Goal: Task Accomplishment & Management: Complete application form

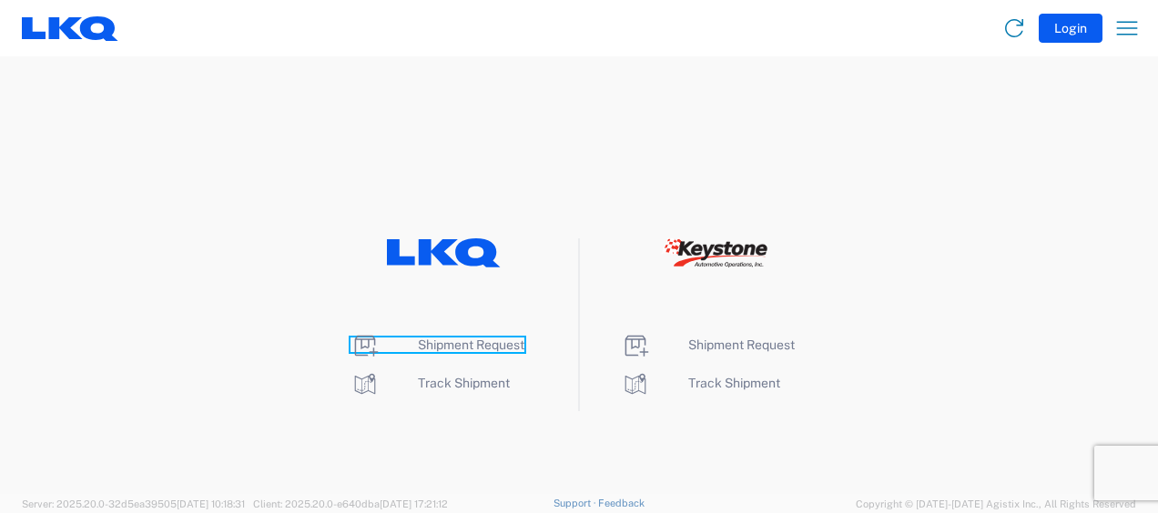
click at [453, 346] on span "Shipment Request" at bounding box center [471, 345] width 107 height 15
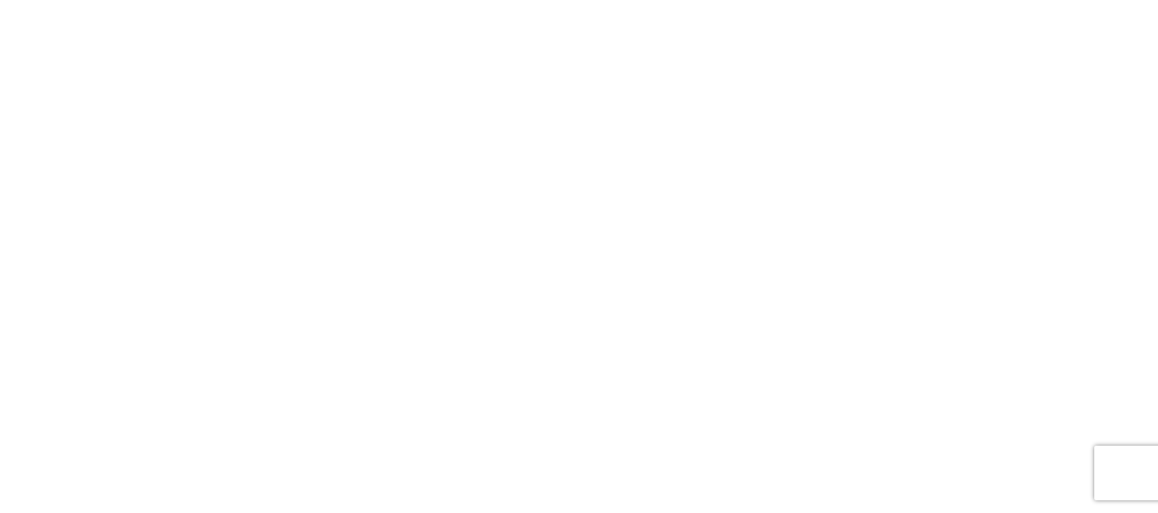
select select "FULL"
select select "LBS"
select select "IN"
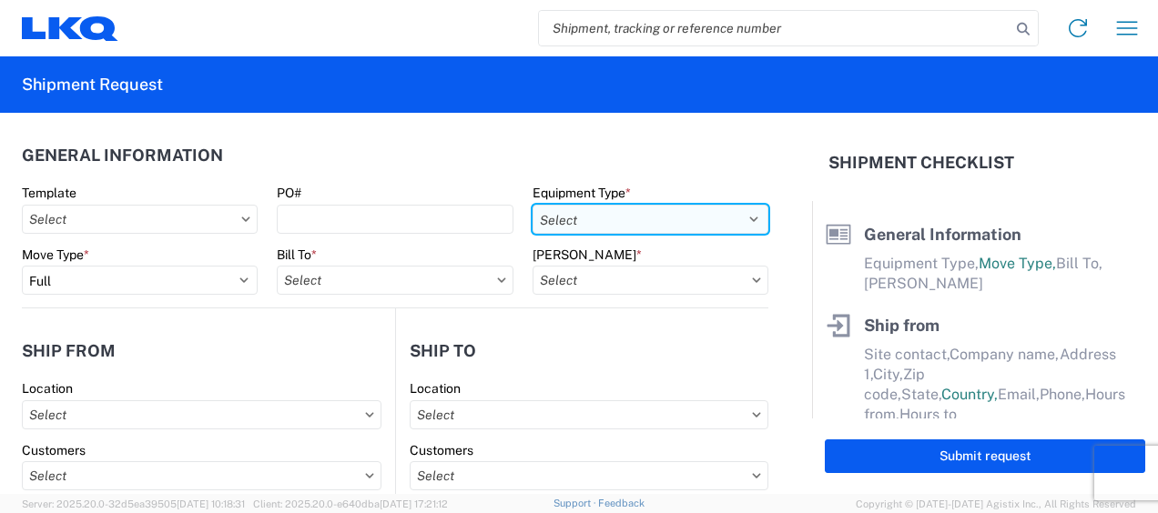
click at [608, 222] on select "Select 53’ Dry Van Flatbed Dropdeck (van) Lowboy (flatbed) Rail" at bounding box center [651, 219] width 236 height 29
select select "STDV"
click at [533, 205] on select "Select 53’ Dry Van Flatbed Dropdeck (van) Lowboy (flatbed) Rail" at bounding box center [651, 219] width 236 height 29
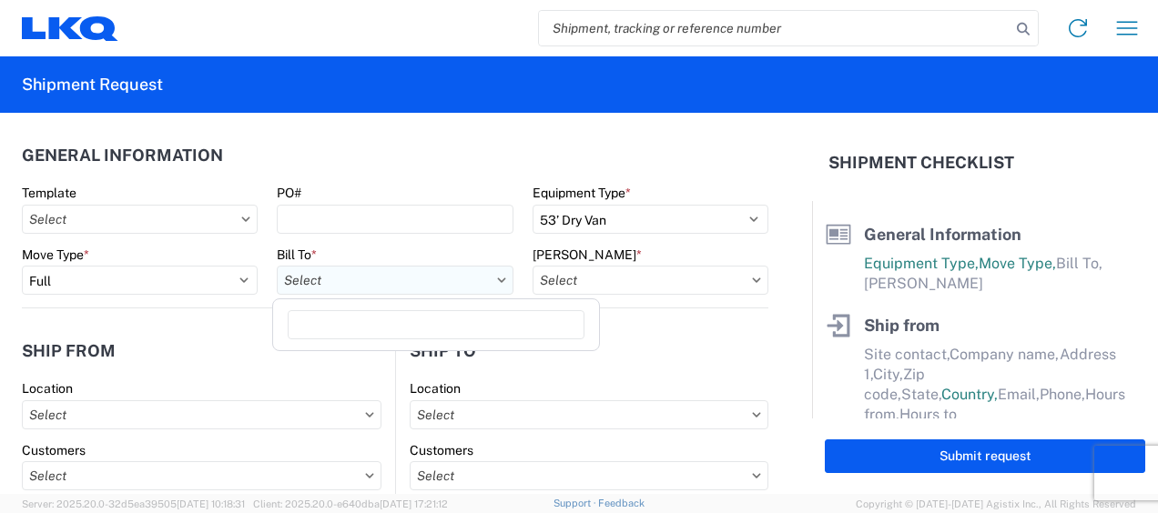
click at [349, 271] on input "text" at bounding box center [395, 280] width 236 height 29
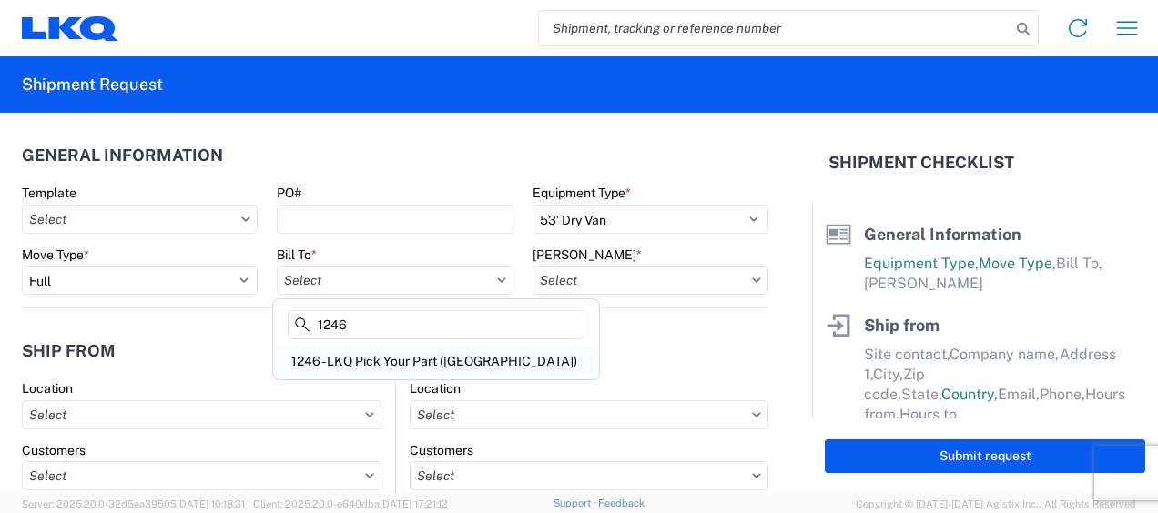
type input "1246"
click at [373, 351] on div "1246 - LKQ Pick Your Part ([GEOGRAPHIC_DATA])" at bounding box center [436, 361] width 319 height 29
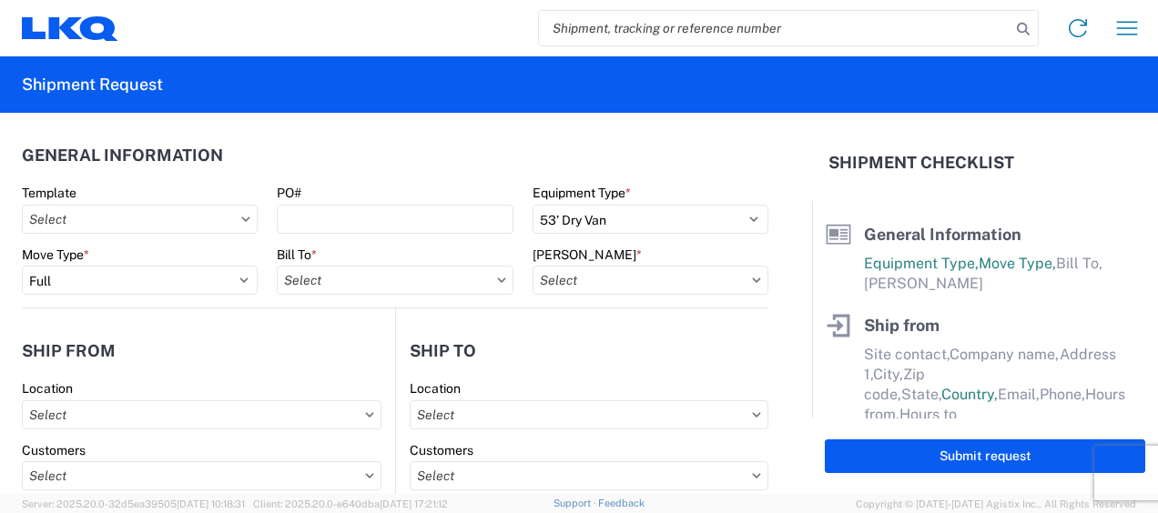
type input "1246 - LKQ Pick Your Part ([GEOGRAPHIC_DATA])"
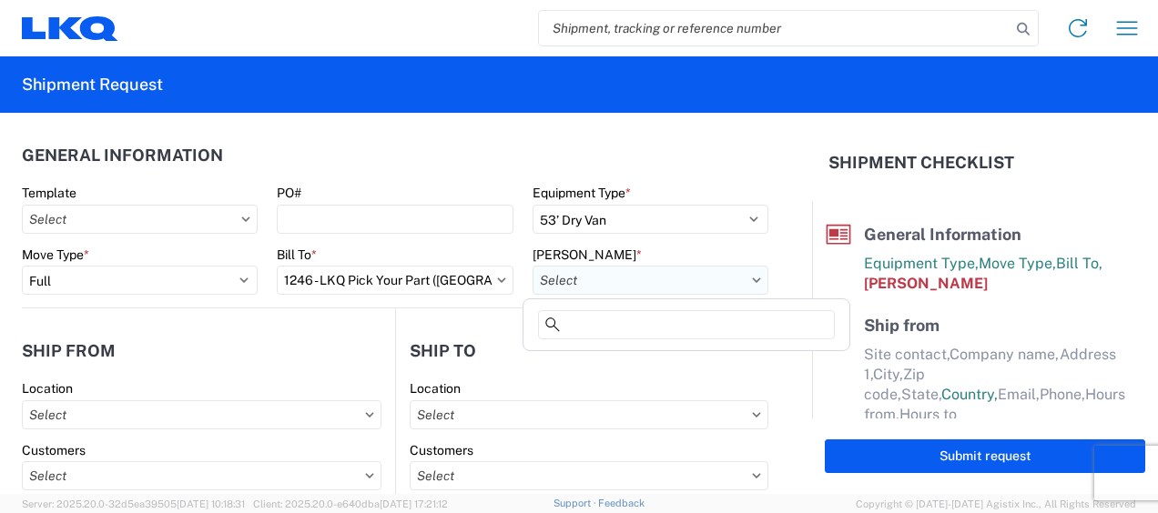
click at [604, 287] on input "text" at bounding box center [651, 280] width 236 height 29
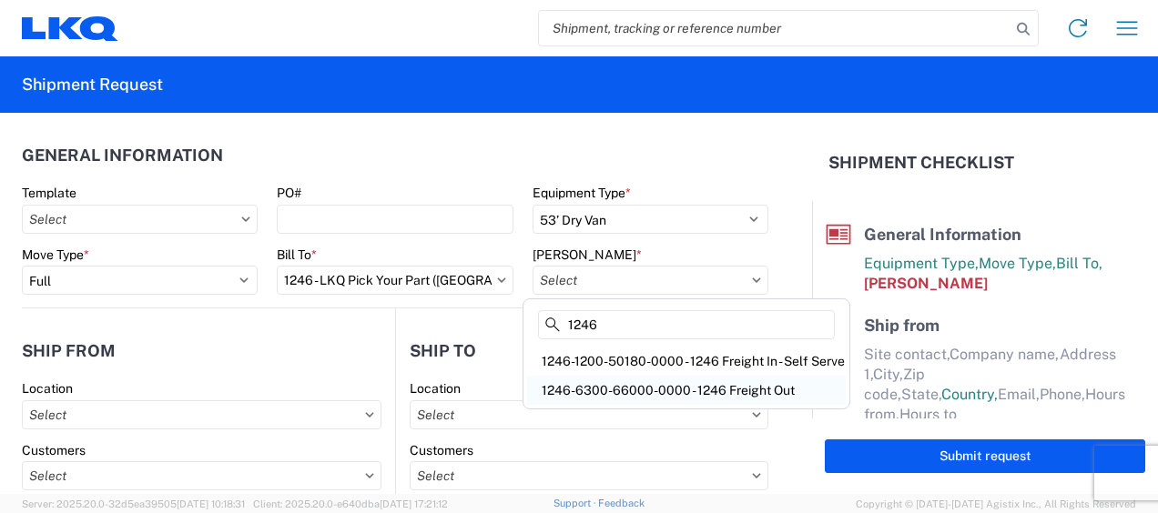
type input "1246"
click at [639, 391] on div "1246-6300-66000-0000 - 1246 Freight Out" at bounding box center [686, 390] width 319 height 29
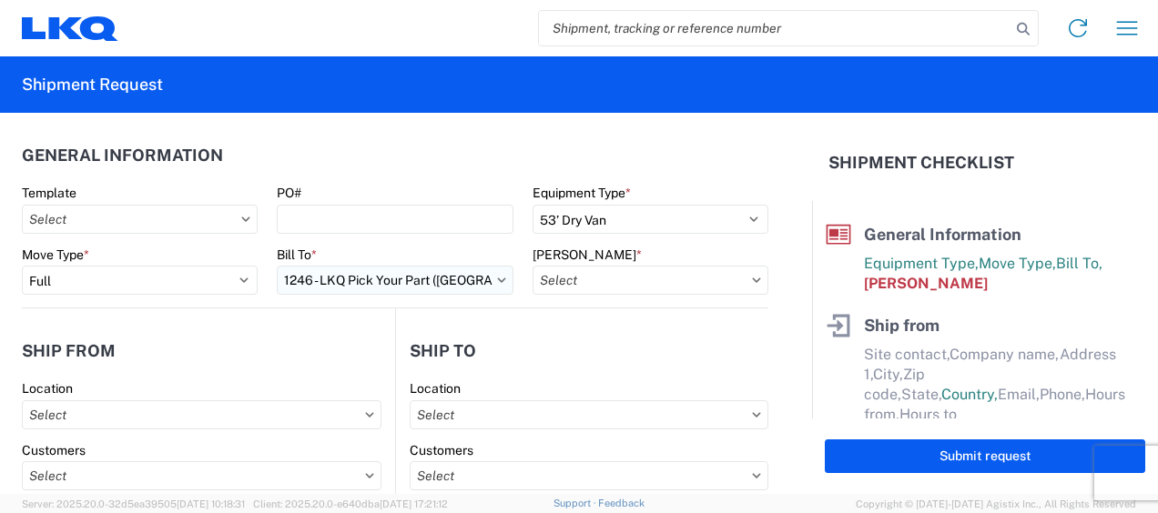
type input "1246-6300-66000-0000 - 1246 Freight Out"
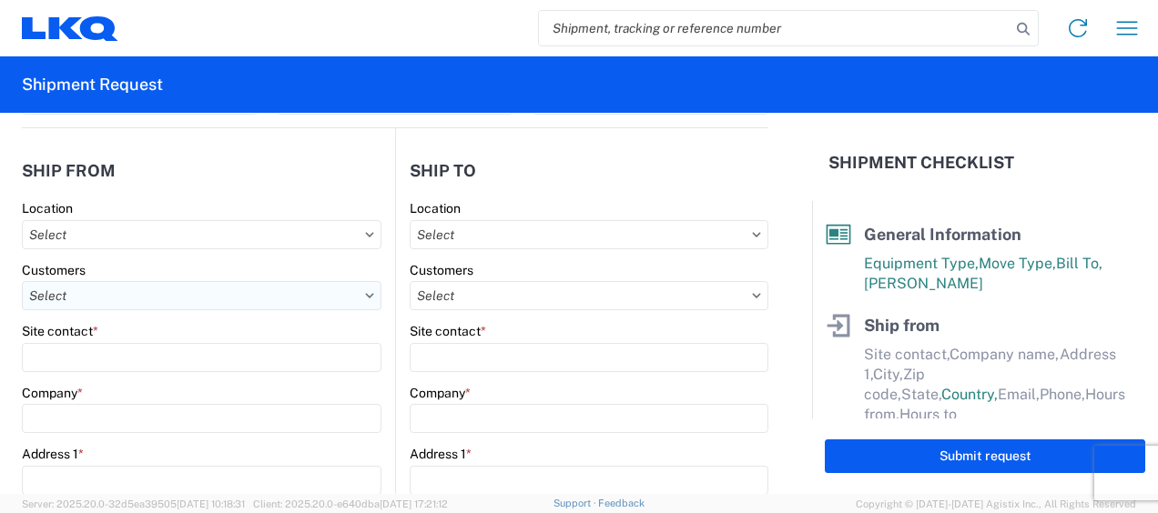
scroll to position [182, 0]
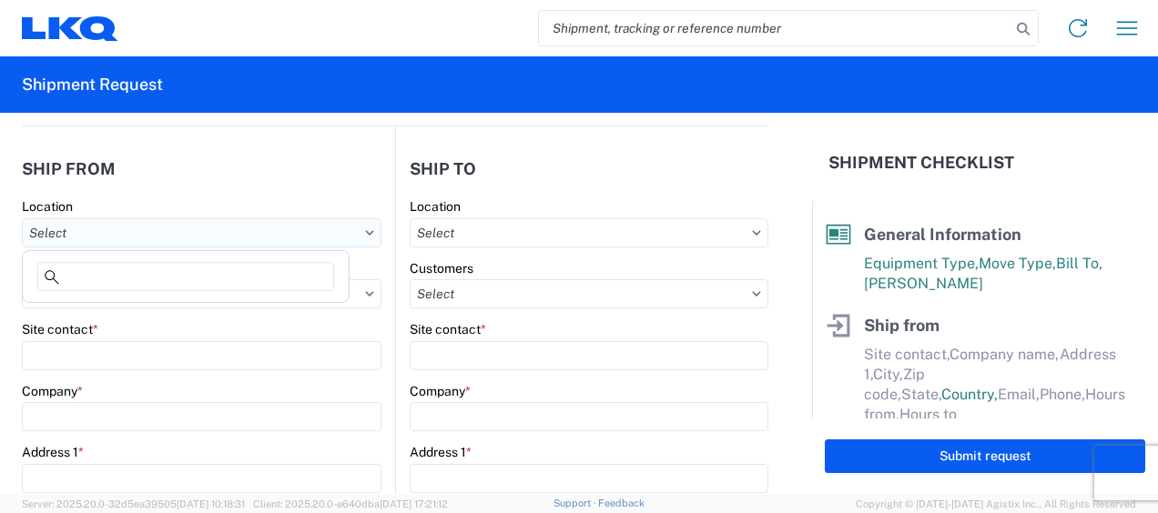
click at [106, 231] on input "text" at bounding box center [202, 232] width 360 height 29
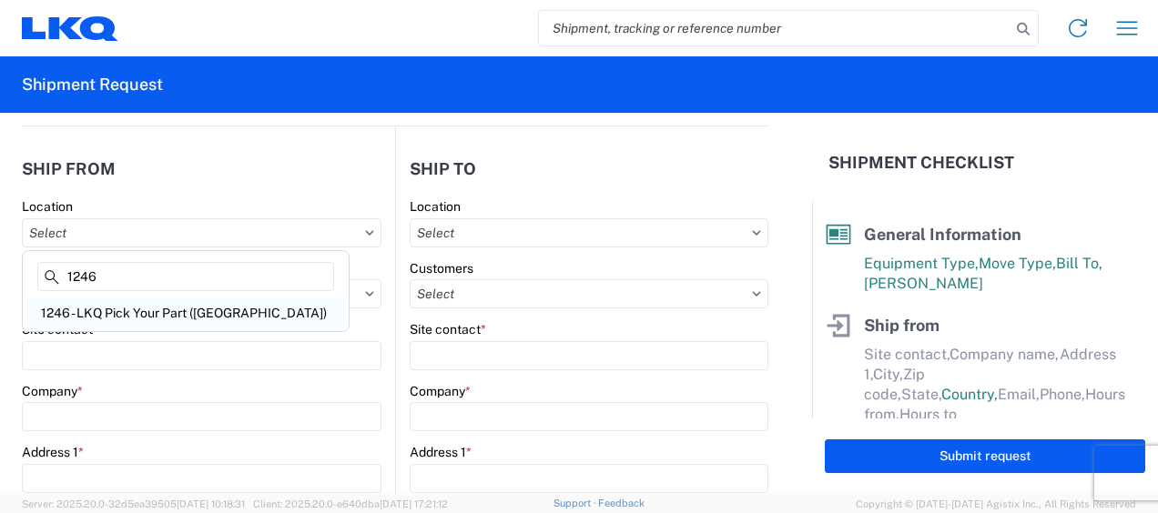
type input "1246"
click at [126, 308] on div "1246 - LKQ Pick Your Part ([GEOGRAPHIC_DATA])" at bounding box center [185, 313] width 319 height 29
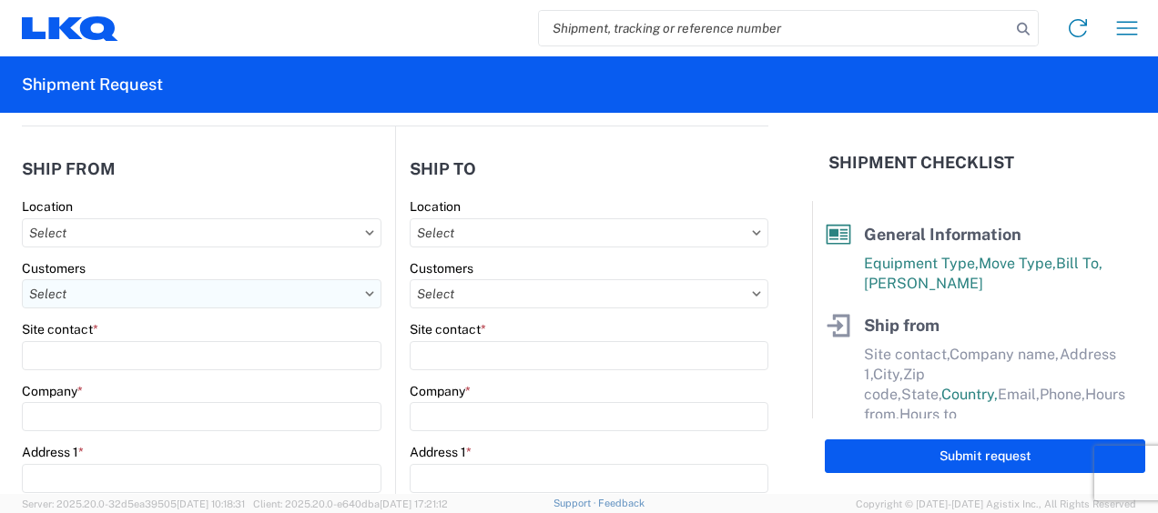
type input "1246 - LKQ Pick Your Part ([GEOGRAPHIC_DATA])"
type input "LKQ Corporation"
type input "[STREET_ADDRESS]"
type input "Wichita"
type input "67214"
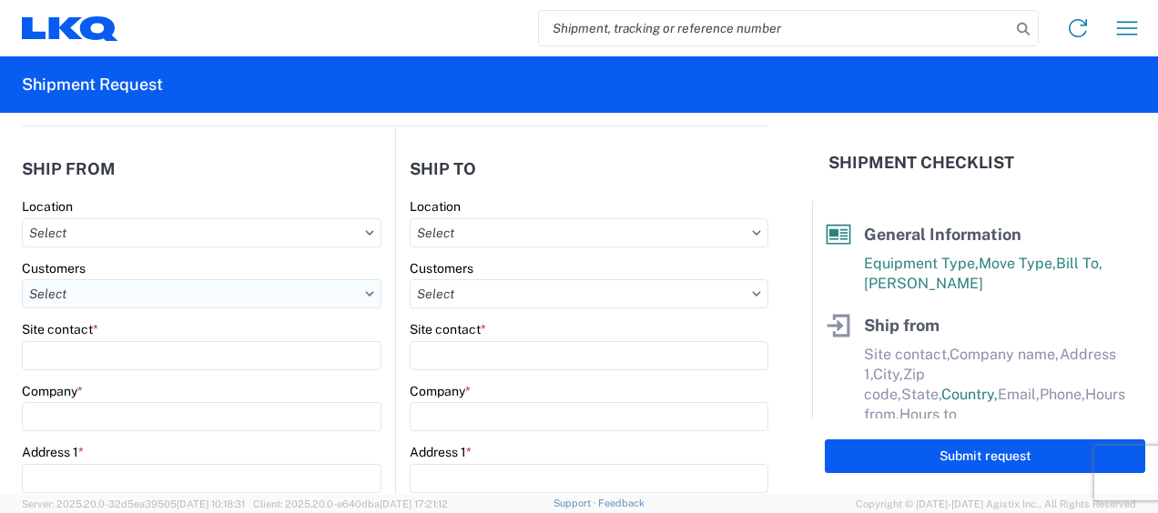
select select "KS"
select select "US"
type input "08:00"
type input "14:00"
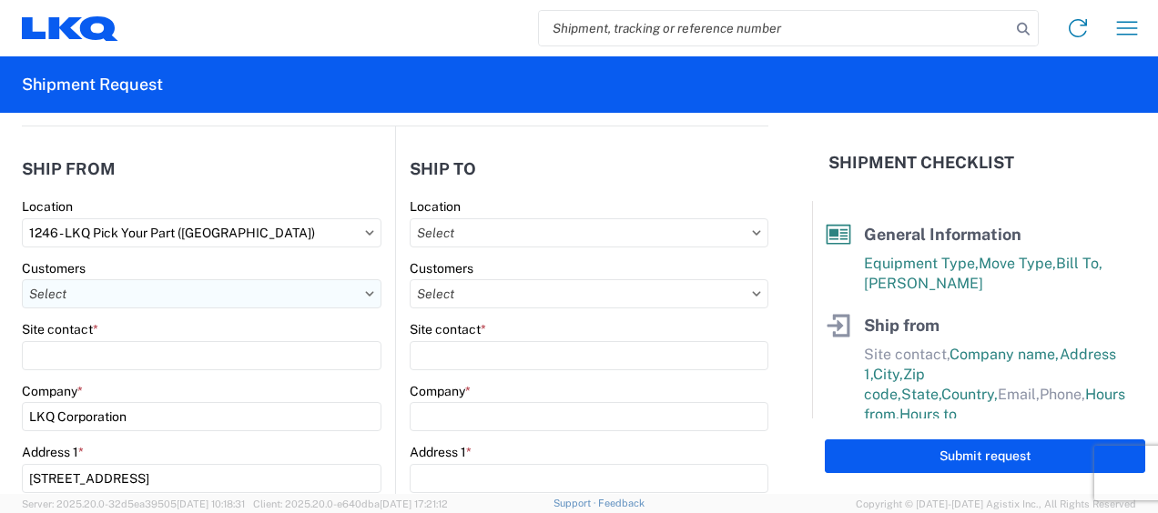
click at [133, 293] on input "text" at bounding box center [202, 293] width 360 height 29
click at [360, 297] on input "text" at bounding box center [202, 293] width 360 height 29
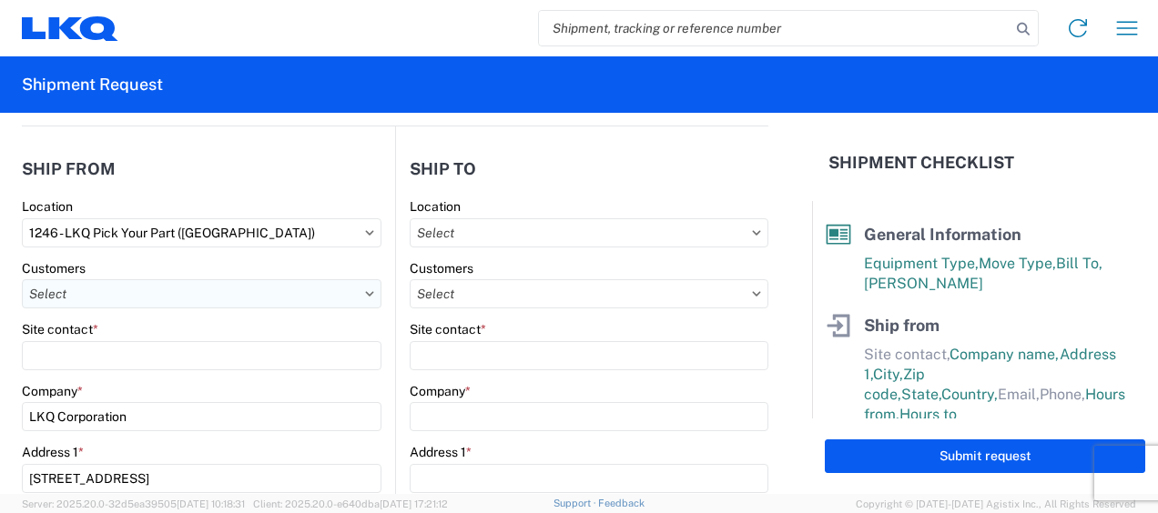
click at [360, 289] on input "text" at bounding box center [202, 293] width 360 height 29
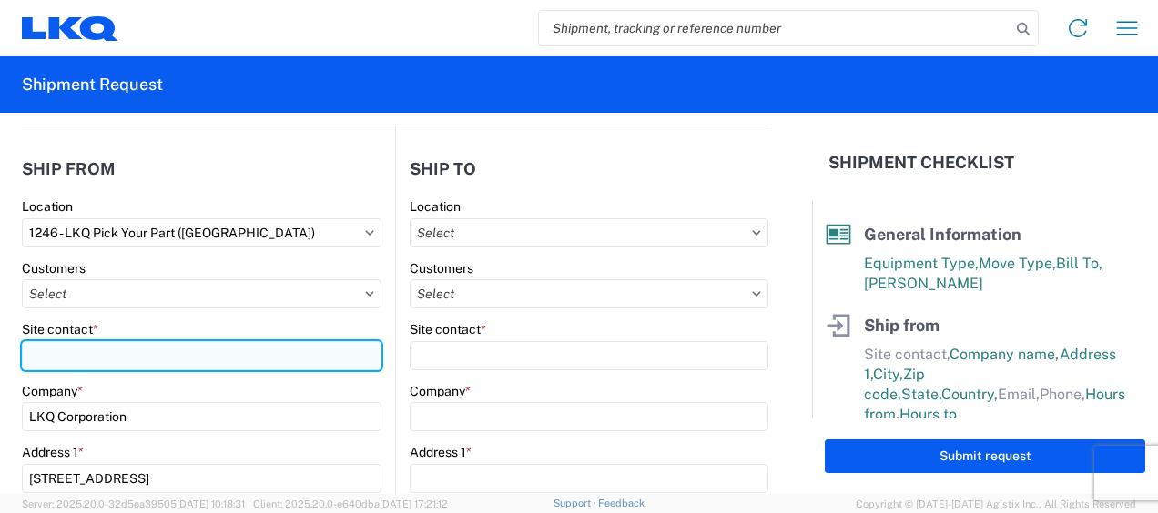
click at [55, 353] on input "Site contact *" at bounding box center [202, 355] width 360 height 29
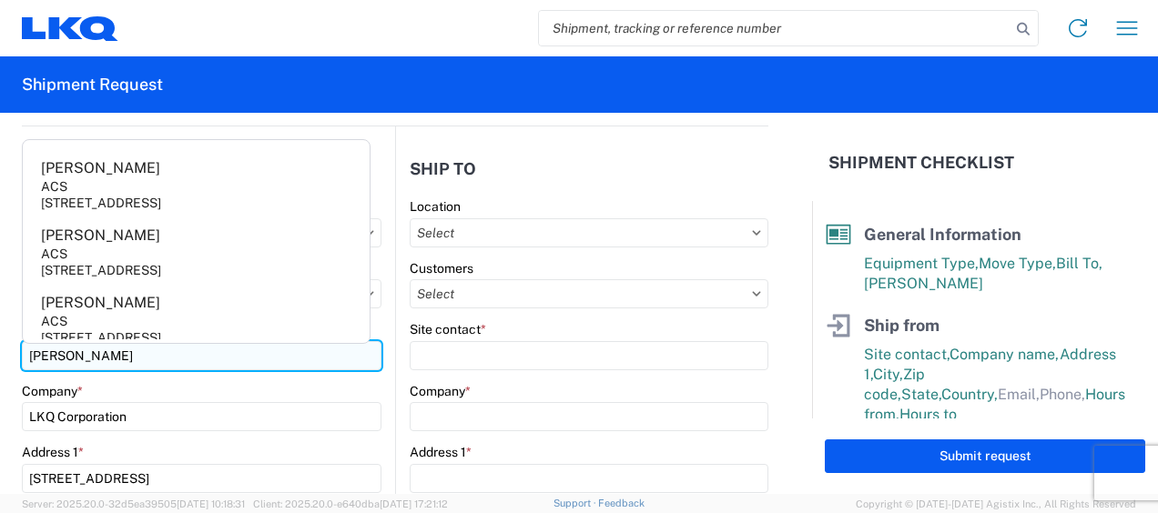
type input "[PERSON_NAME]"
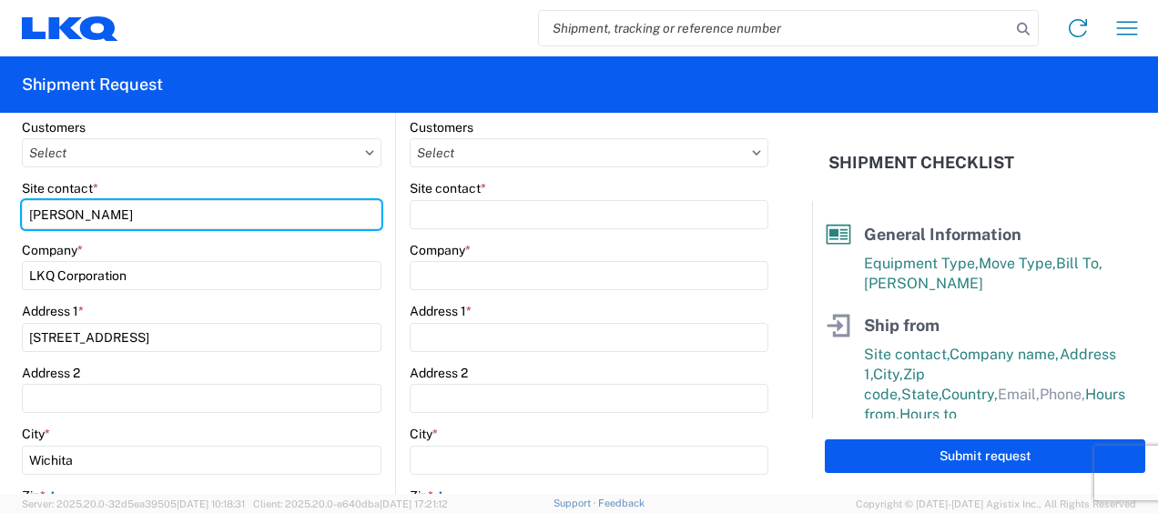
scroll to position [364, 0]
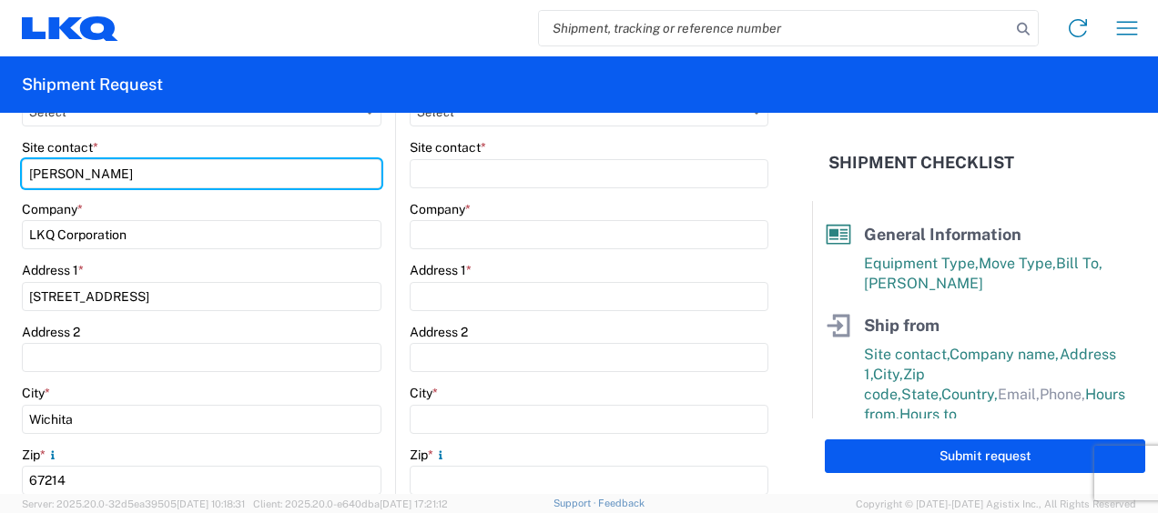
drag, startPoint x: 114, startPoint y: 175, endPoint x: -4, endPoint y: 158, distance: 118.6
click at [0, 158] on html "Home Shipment request Shipment tracking Shipment Request General Information Te…" at bounding box center [579, 256] width 1158 height 513
type input "[PERSON_NAME]"
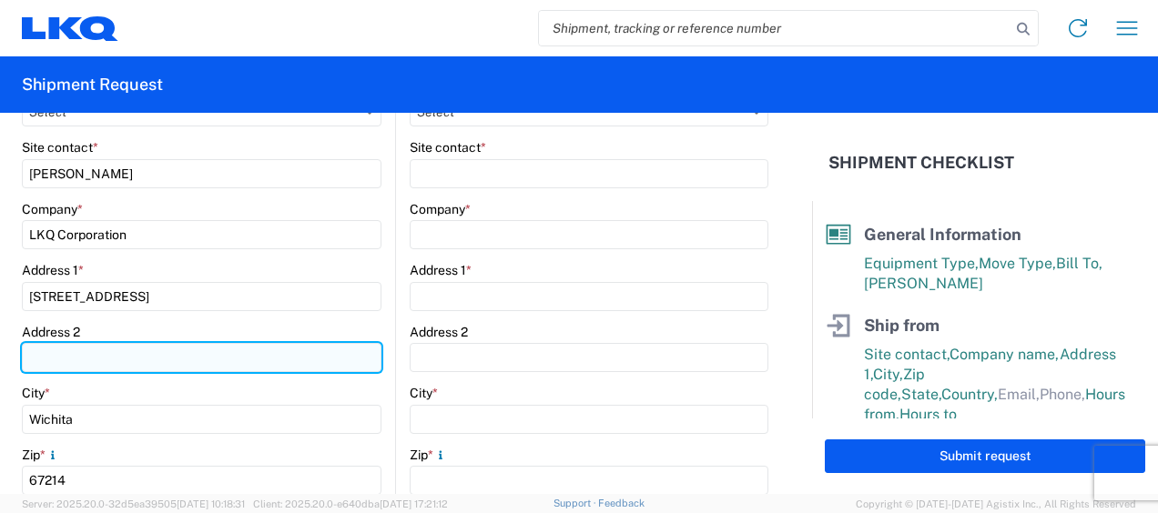
click at [228, 354] on input "Address 2" at bounding box center [202, 357] width 360 height 29
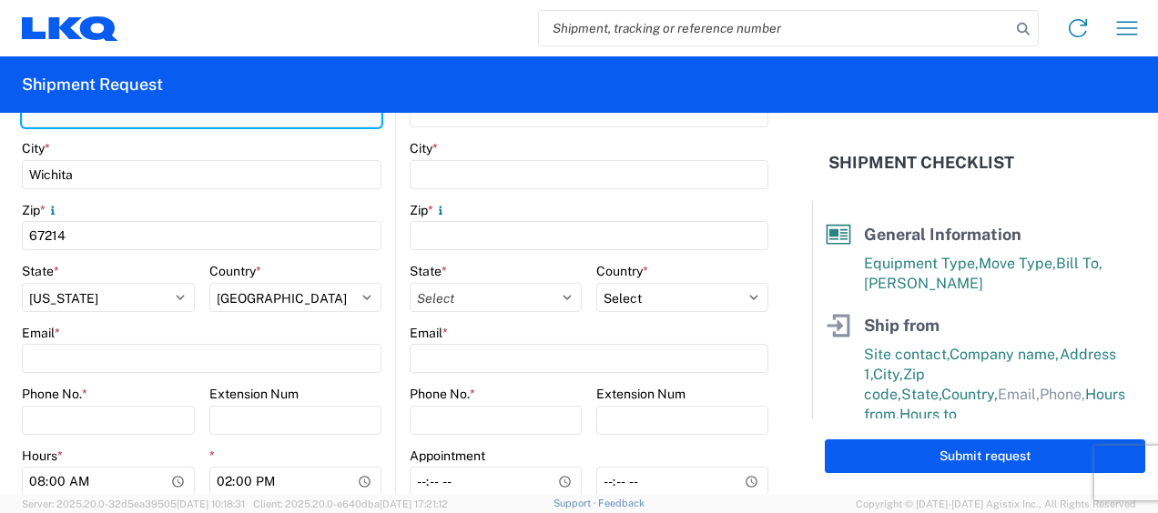
scroll to position [637, 0]
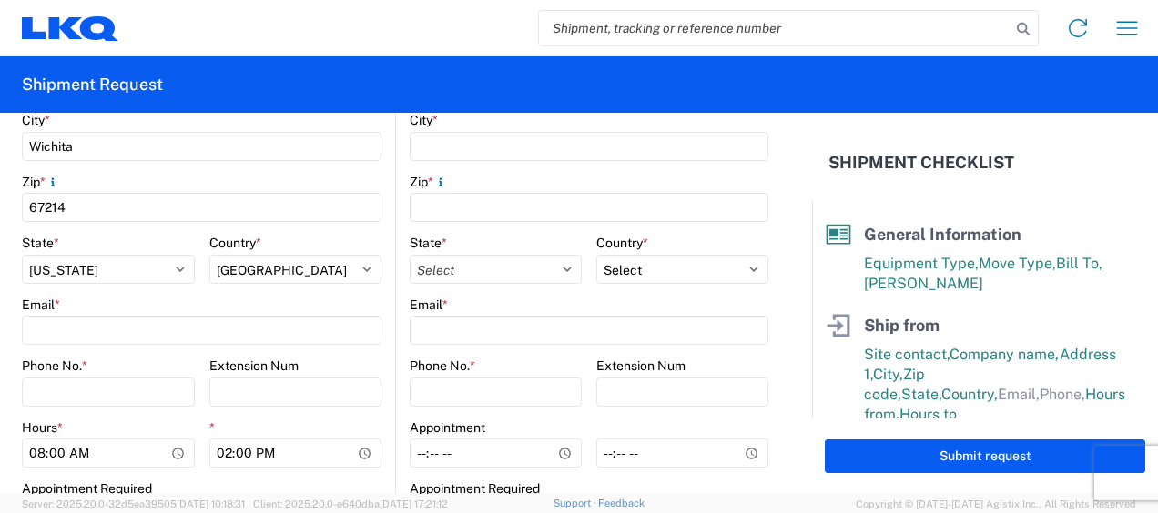
click at [382, 136] on main "1246 Location 1246 - LKQ Pick Your Part ([GEOGRAPHIC_DATA]) Customers Site cont…" at bounding box center [208, 142] width 373 height 799
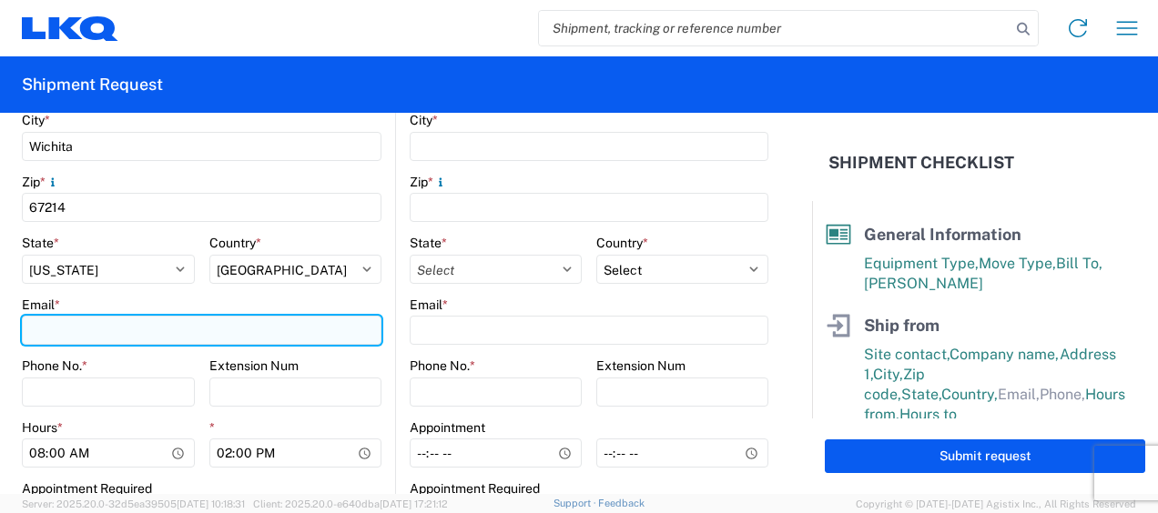
click at [56, 320] on input "Email *" at bounding box center [202, 330] width 360 height 29
type input "[EMAIL_ADDRESS][DOMAIN_NAME]"
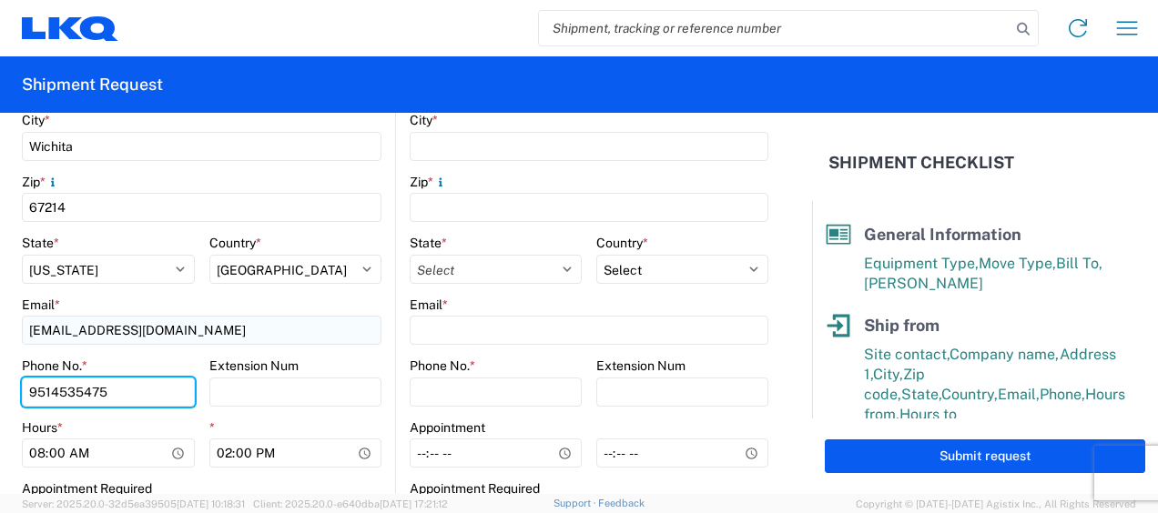
type input "9514535475"
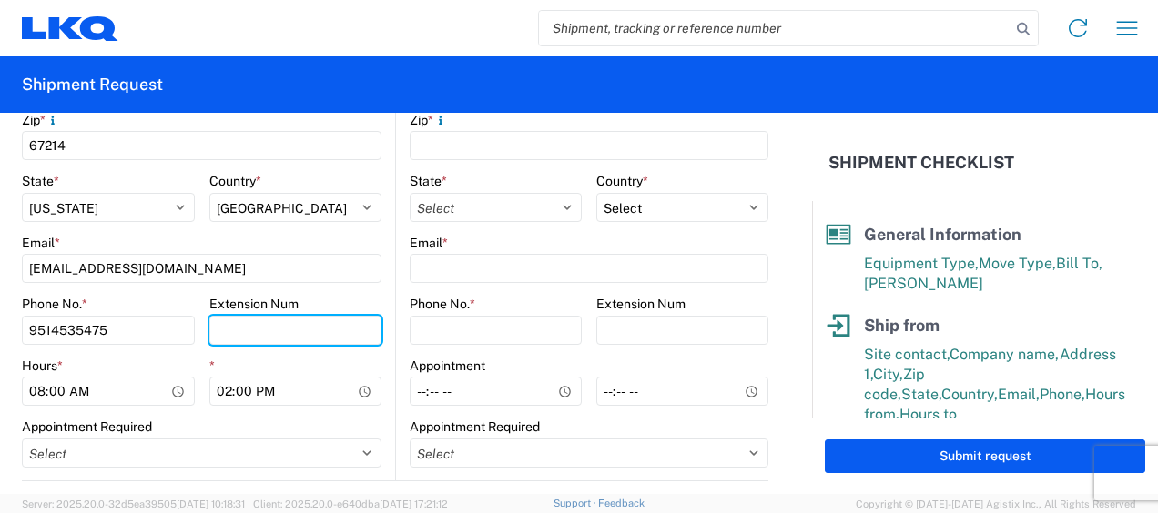
scroll to position [728, 0]
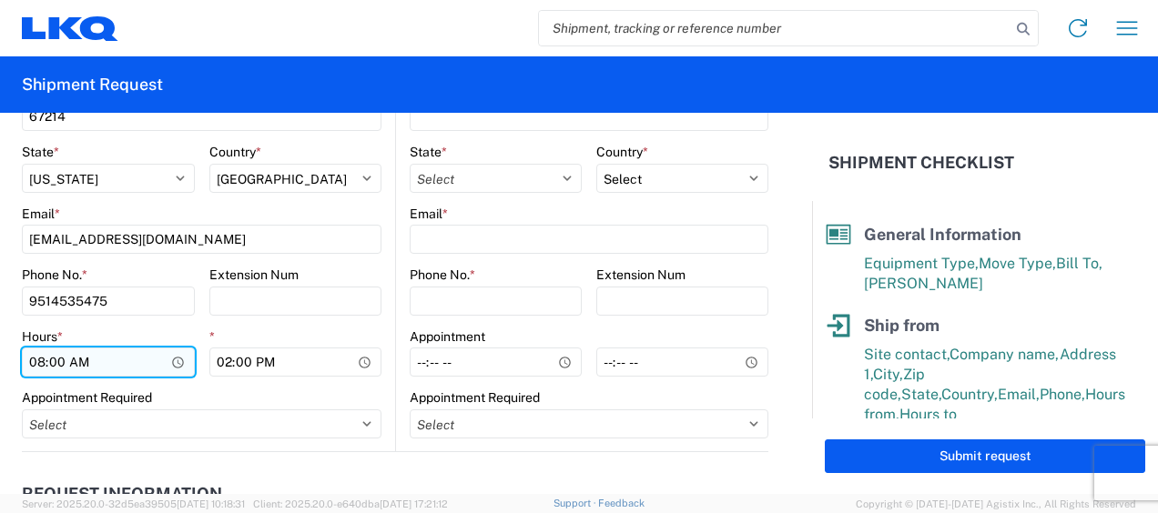
click at [171, 358] on input "08:00" at bounding box center [108, 362] width 173 height 29
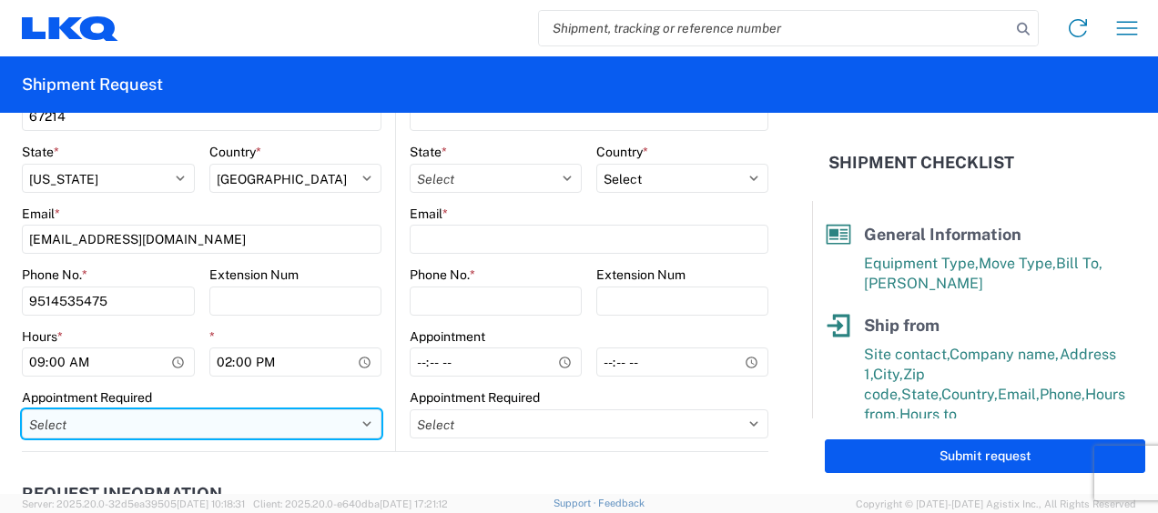
type input "09:00"
drag, startPoint x: 233, startPoint y: 413, endPoint x: 242, endPoint y: 411, distance: 9.3
click at [233, 413] on select "Select Appt Required Appt Not Required Appt - First available" at bounding box center [202, 424] width 360 height 29
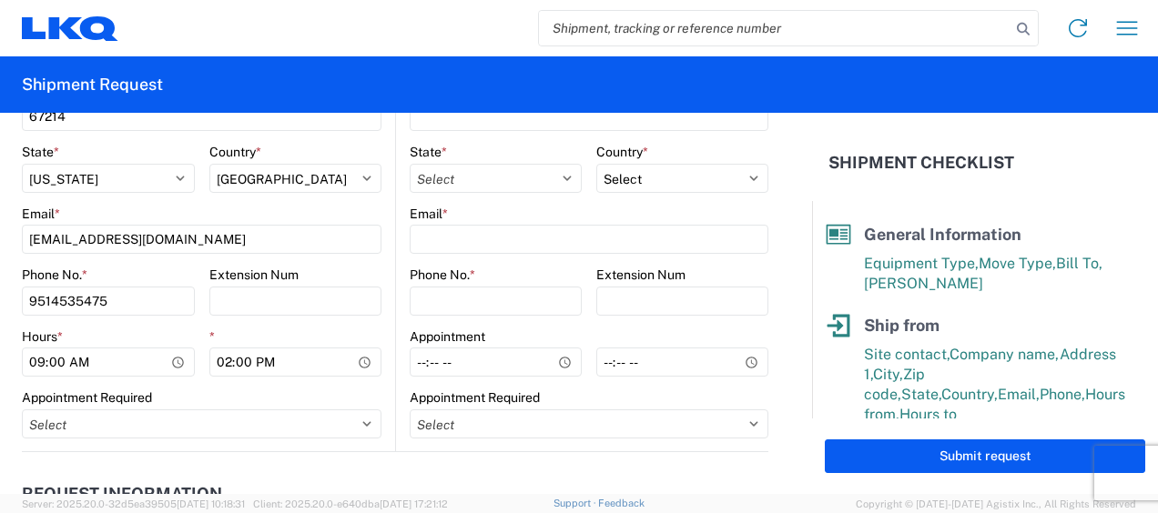
click at [4, 330] on form "General Information Template PO# Equipment Type * Select 53’ Dry Van Flatbed Dr…" at bounding box center [406, 303] width 812 height 381
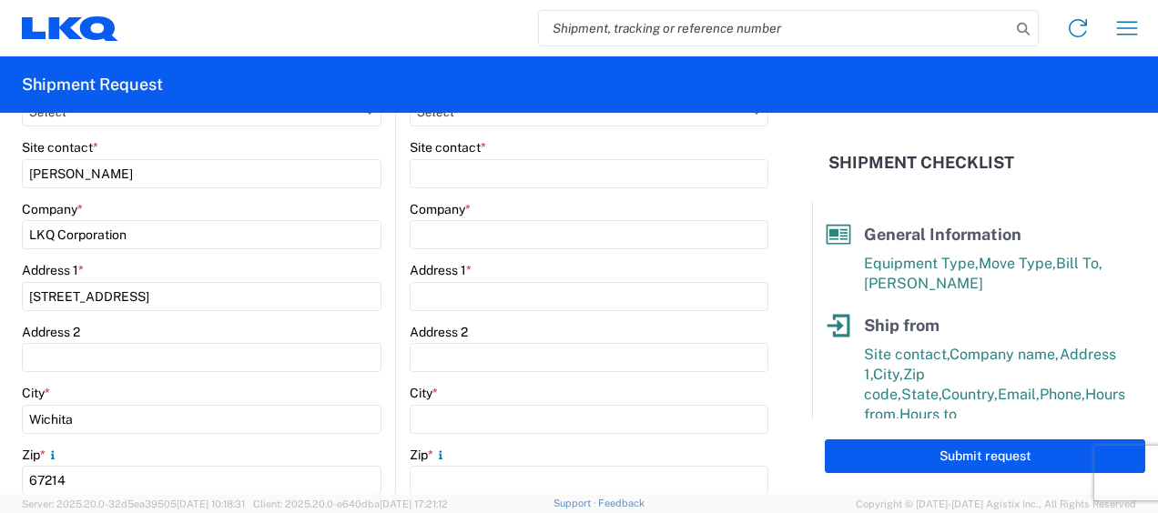
scroll to position [182, 0]
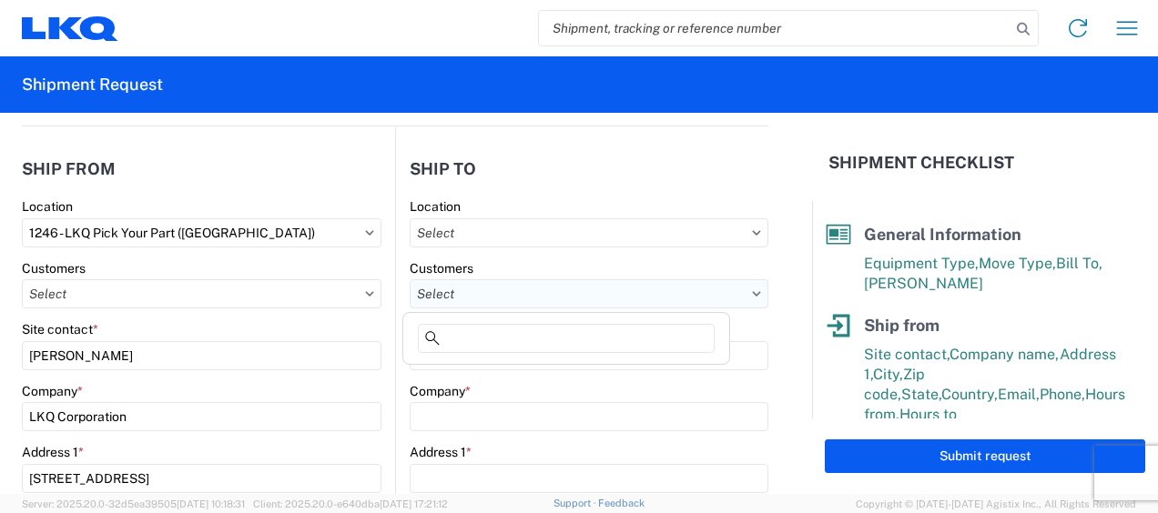
click at [579, 297] on input "text" at bounding box center [589, 293] width 359 height 29
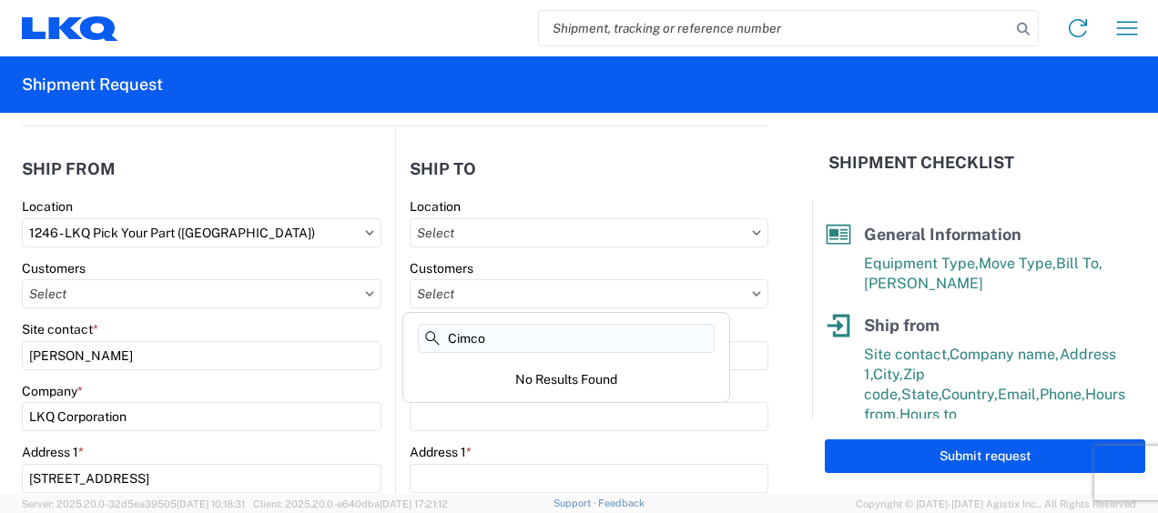
click at [534, 342] on input "Cimco" at bounding box center [566, 338] width 297 height 29
type input "Cimco"
click at [773, 325] on form "General Information Template PO# Equipment Type * Select 53’ Dry Van Flatbed Dr…" at bounding box center [406, 303] width 812 height 381
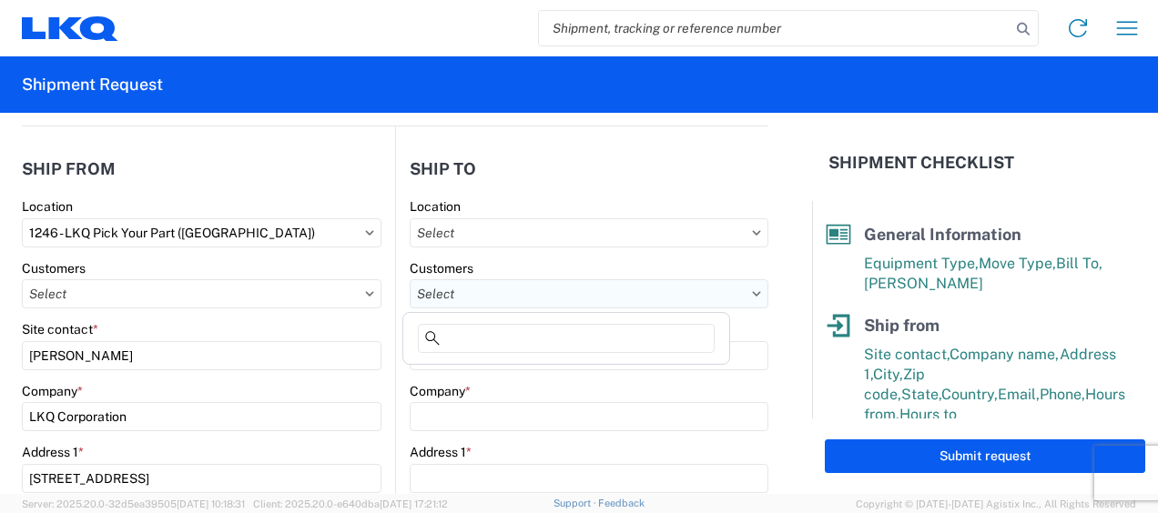
click at [475, 297] on input "text" at bounding box center [589, 293] width 359 height 29
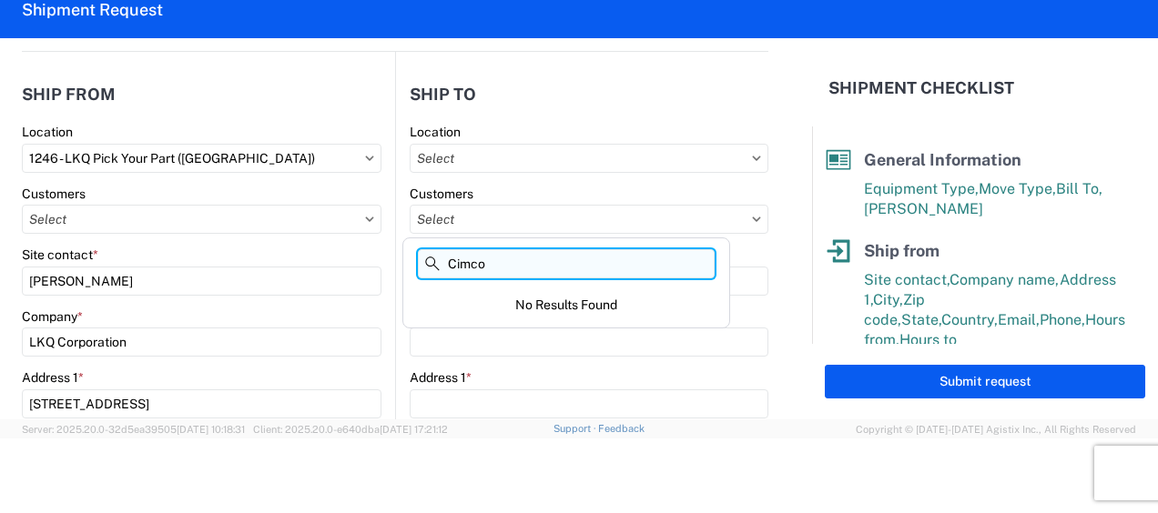
click at [503, 266] on input "Cimco" at bounding box center [566, 263] width 297 height 29
type input "Cimco"
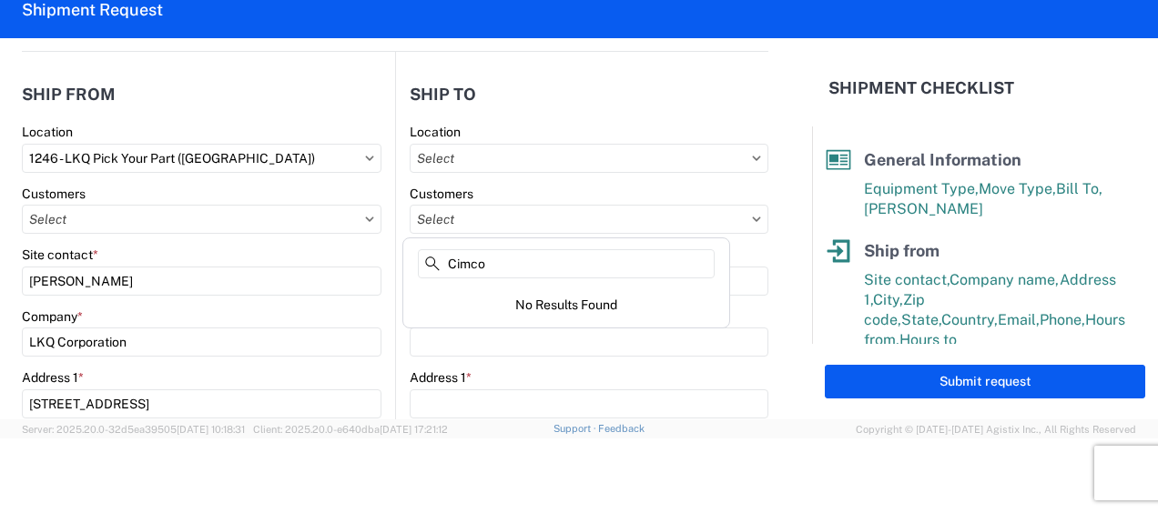
drag, startPoint x: 776, startPoint y: 382, endPoint x: 768, endPoint y: 405, distance: 24.2
click at [776, 382] on form "General Information Template PO# Equipment Type * Select 53’ Dry Van Flatbed Dr…" at bounding box center [406, 228] width 812 height 381
click at [491, 219] on input "text" at bounding box center [589, 219] width 359 height 29
click at [482, 265] on input at bounding box center [566, 263] width 297 height 29
type input "Cimco Recycling"
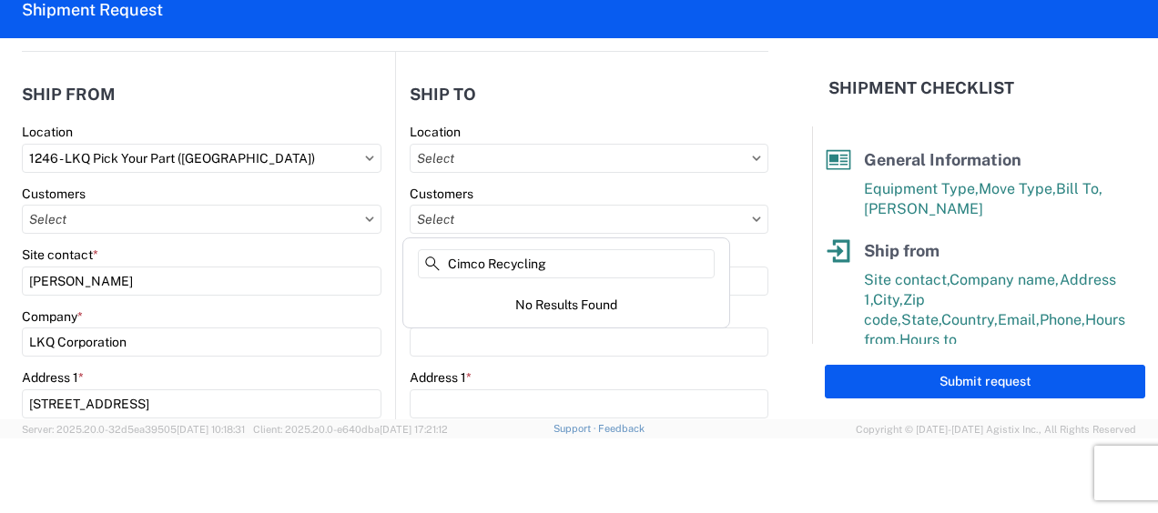
click at [375, 293] on main "1246 Location 1246 - LKQ Pick Your Part ([GEOGRAPHIC_DATA]) Customers Site cont…" at bounding box center [208, 523] width 373 height 799
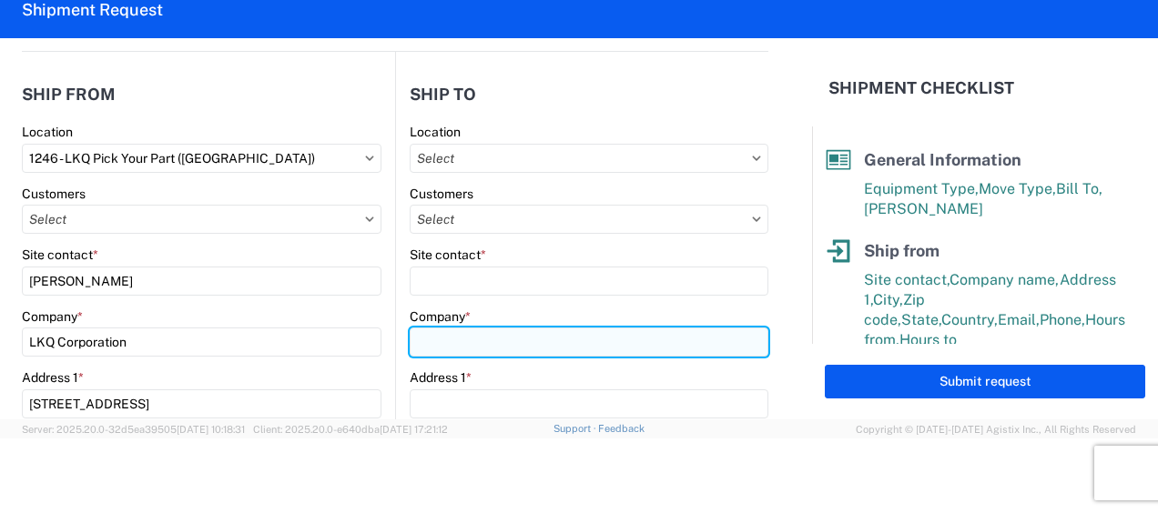
click at [492, 335] on input "Company *" at bounding box center [589, 342] width 359 height 29
type input "Cimco"
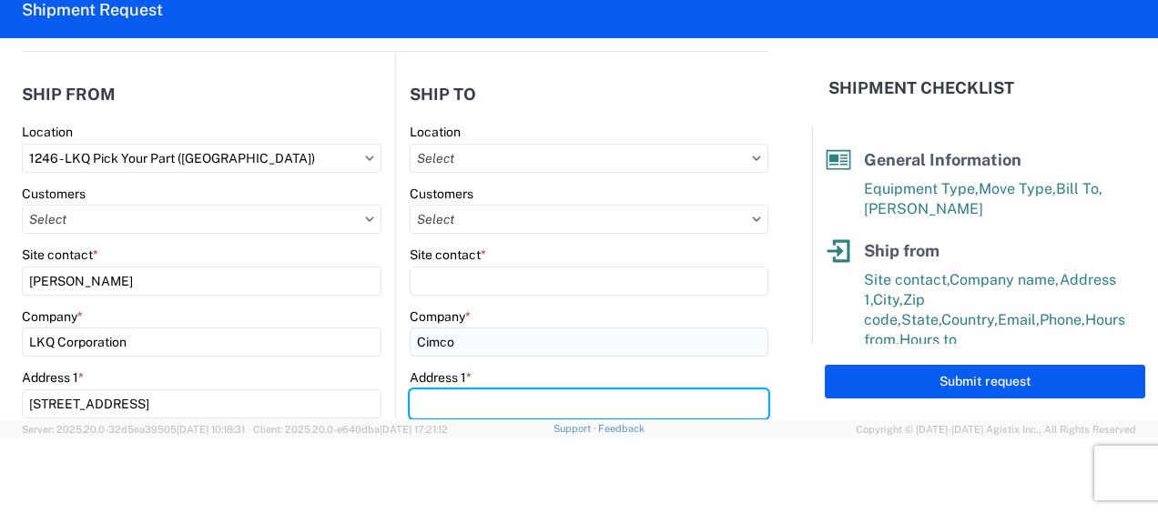
type input "[STREET_ADDRESS]"
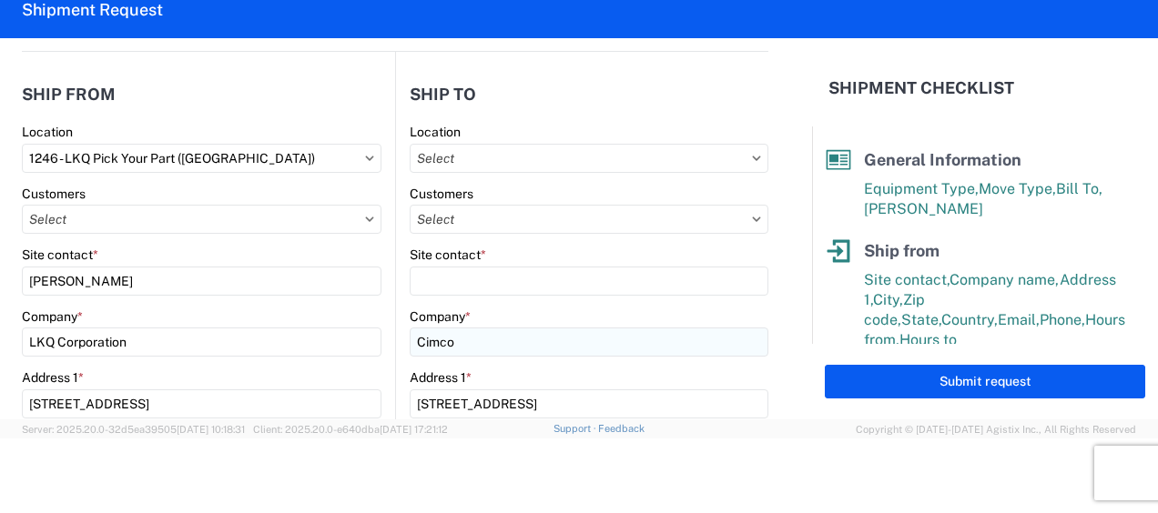
type input "ROCK FALLS"
type input "61071"
select select "IL"
type input "[EMAIL_ADDRESS][DOMAIN_NAME]"
type input "9514535475"
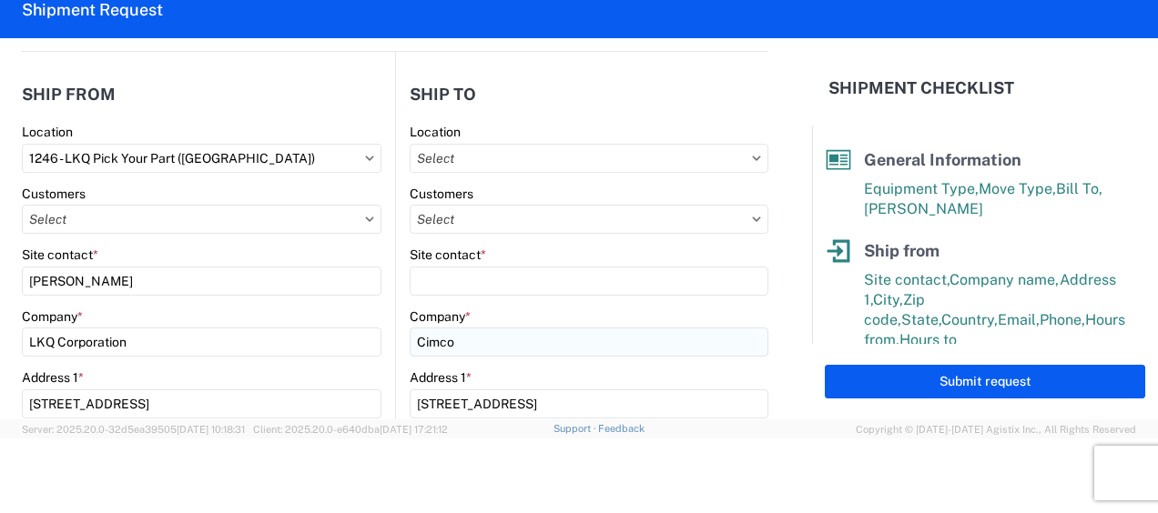
type input "[PERSON_NAME]"
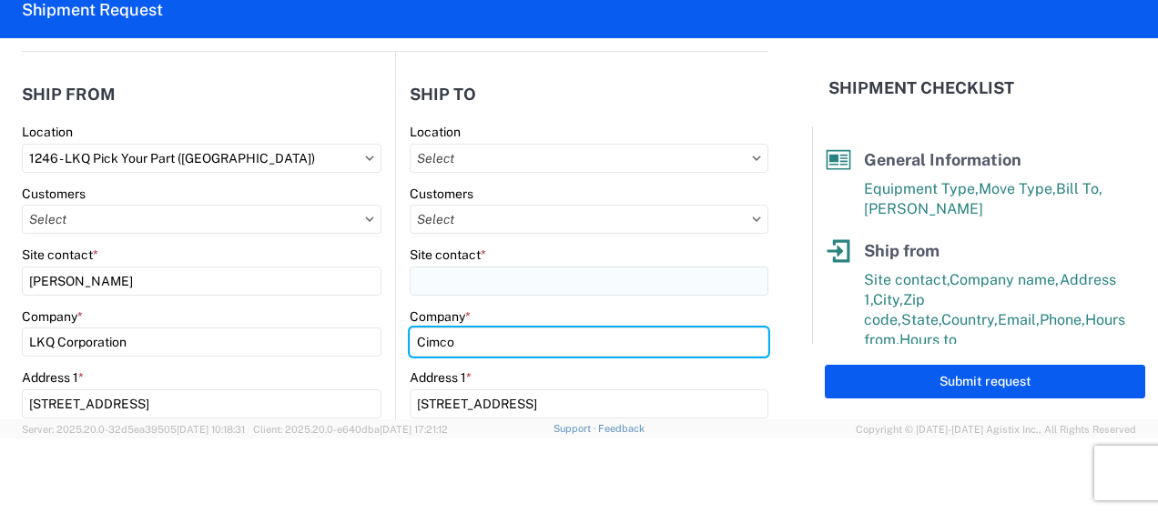
type input "Cimco"
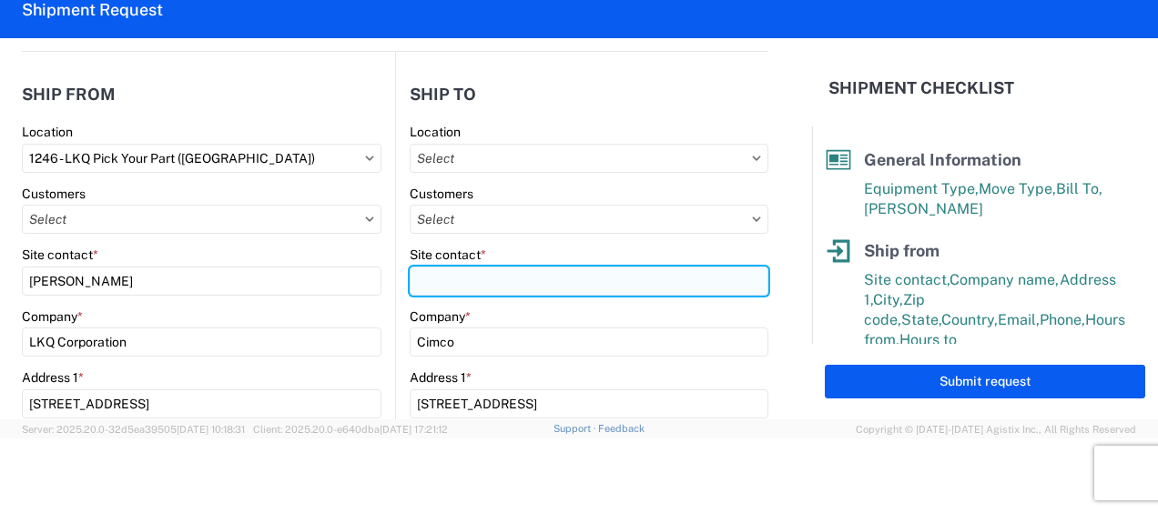
click at [453, 282] on input "Site contact *" at bounding box center [589, 281] width 359 height 29
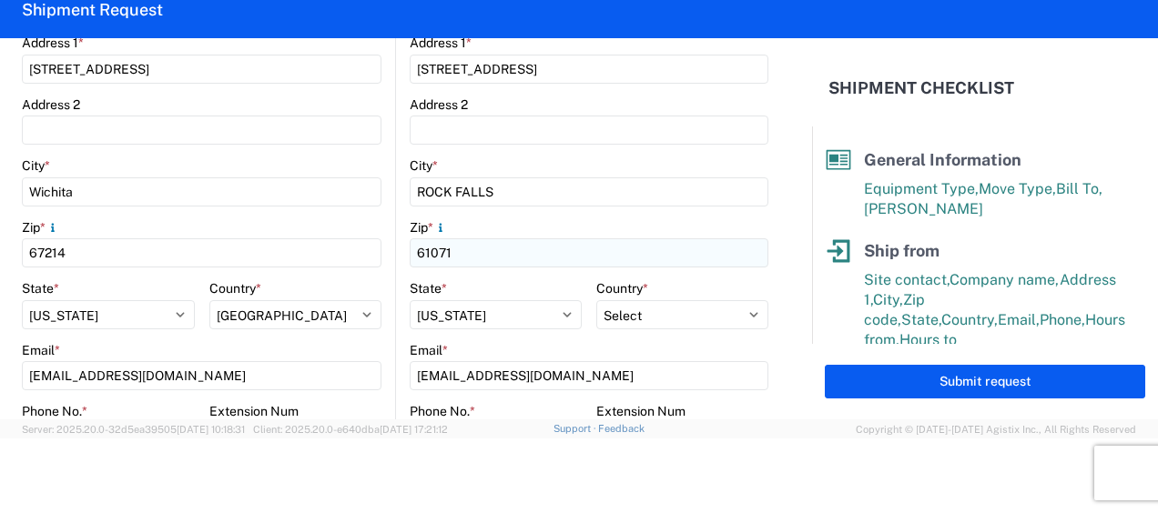
scroll to position [637, 0]
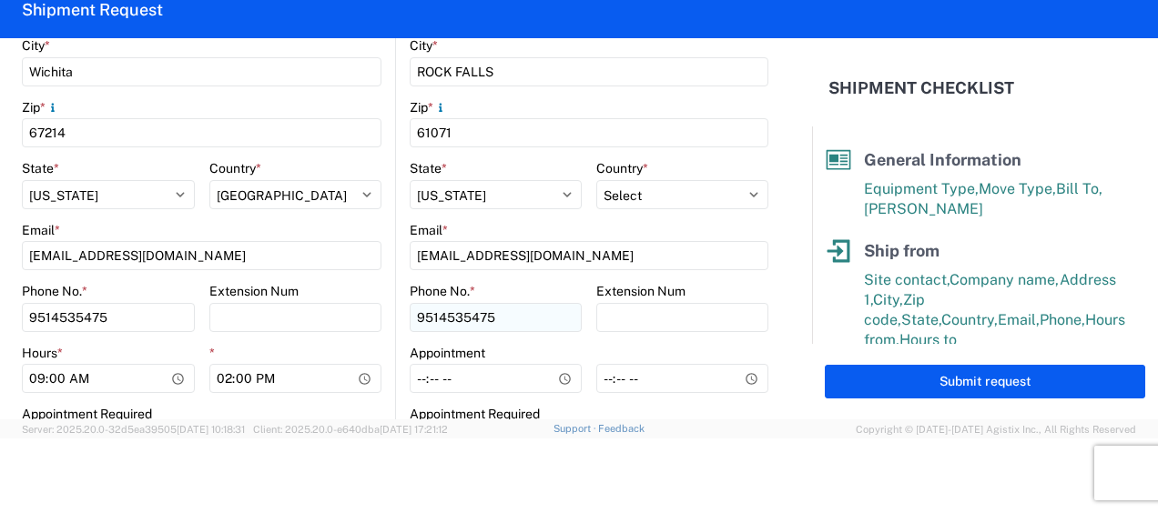
type input "[PERSON_NAME] / Elis"
drag, startPoint x: 494, startPoint y: 315, endPoint x: 320, endPoint y: 296, distance: 174.9
click at [320, 296] on div "Ship from 1246 Location 1246 - LKQ Pick Your Part ([GEOGRAPHIC_DATA]) Customers…" at bounding box center [395, 33] width 746 height 872
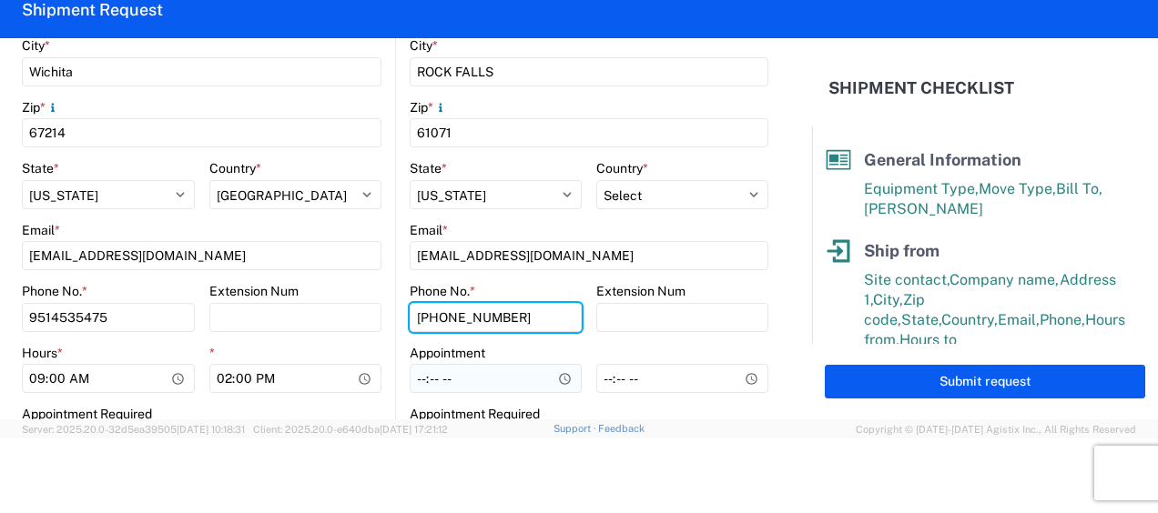
type input "[PHONE_NUMBER]"
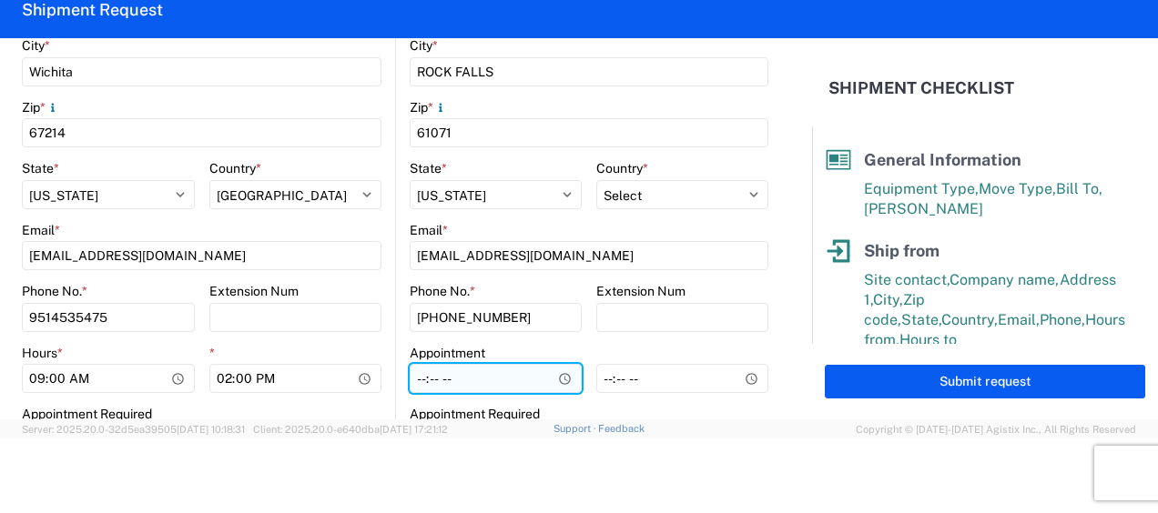
click at [554, 376] on input "Hours *" at bounding box center [496, 378] width 172 height 29
click at [442, 382] on input "07:59" at bounding box center [496, 378] width 172 height 29
type input "07:00"
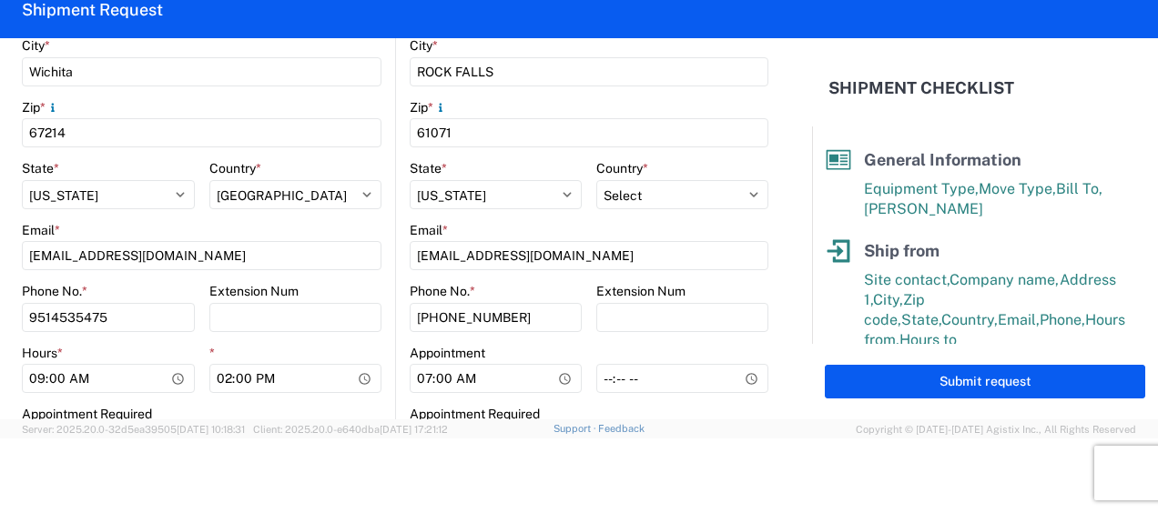
click at [774, 459] on div at bounding box center [579, 474] width 1158 height 71
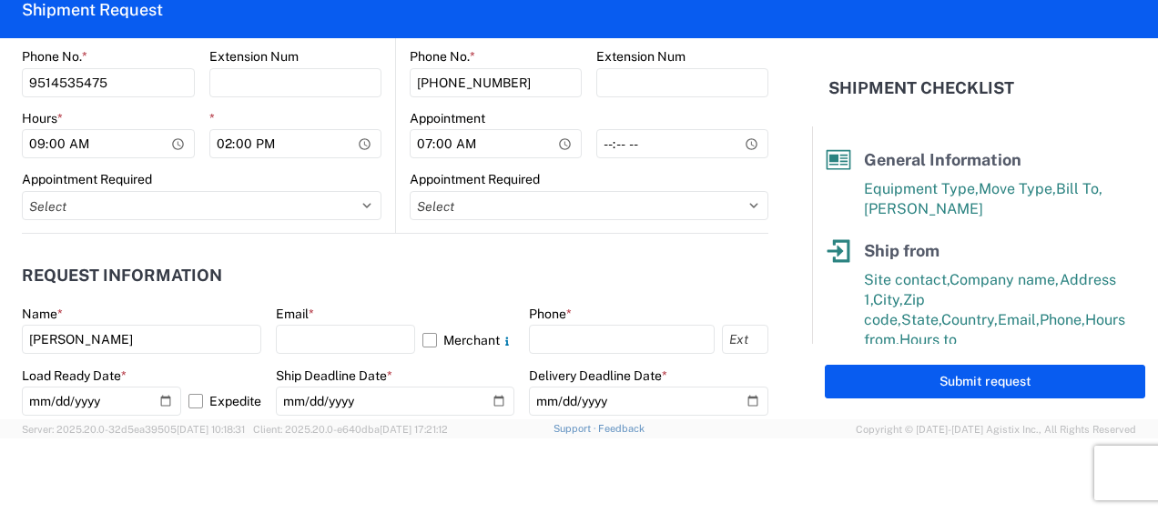
scroll to position [910, 0]
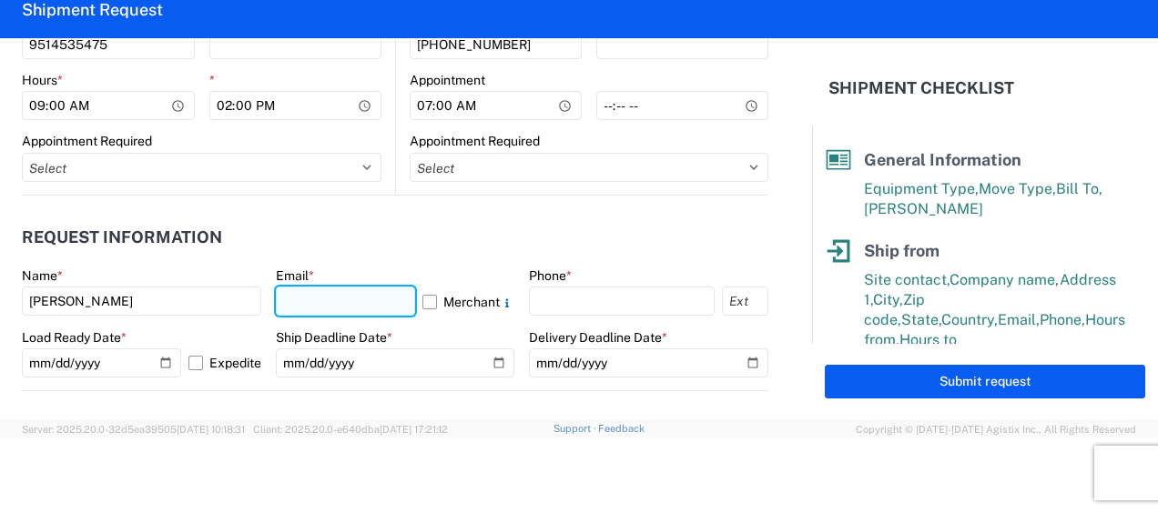
click at [296, 291] on input "text" at bounding box center [346, 301] width 140 height 29
type input "[EMAIL_ADDRESS][DOMAIN_NAME]"
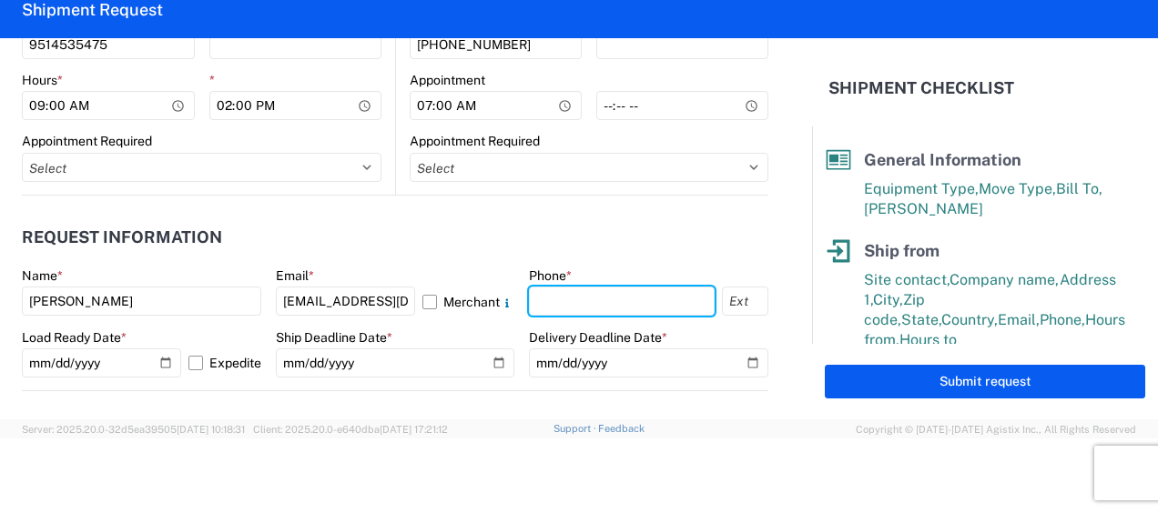
type input "9514535475"
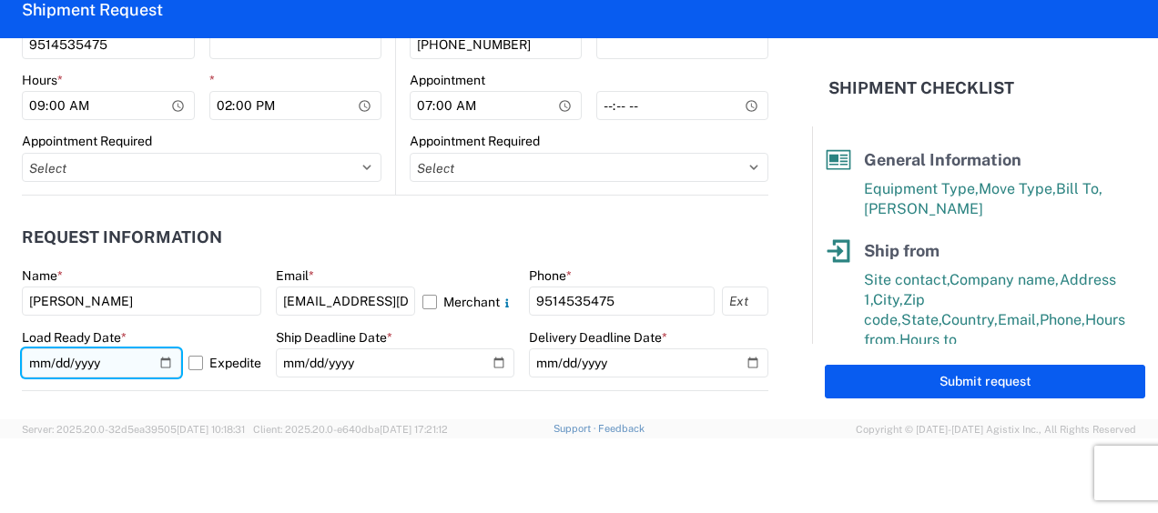
click at [56, 360] on input "[DATE]" at bounding box center [101, 363] width 159 height 29
click at [160, 361] on input "[DATE]" at bounding box center [101, 363] width 159 height 29
type input "[DATE]"
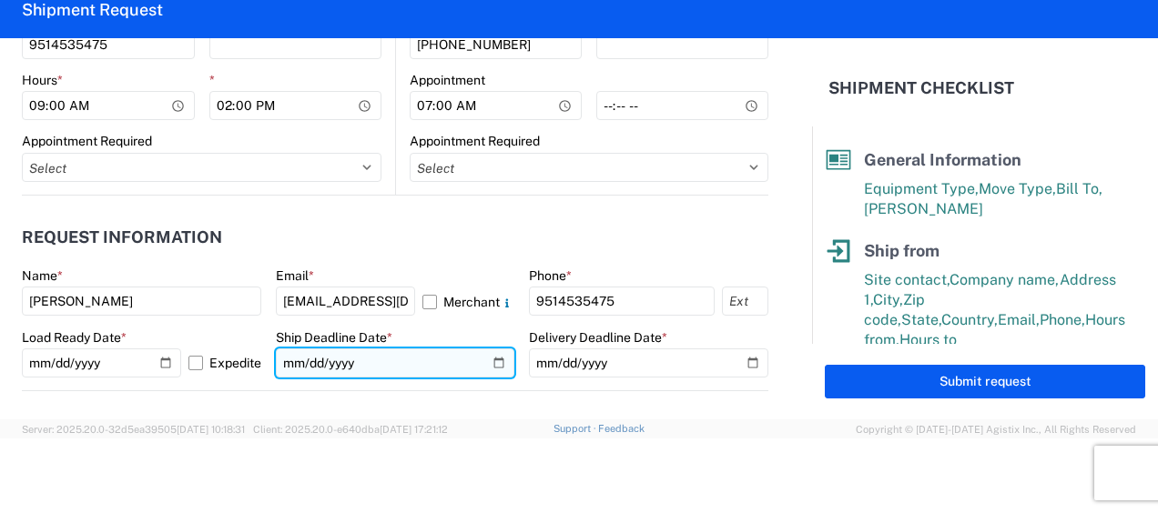
click at [488, 362] on input "date" at bounding box center [395, 363] width 239 height 29
type input "[DATE]"
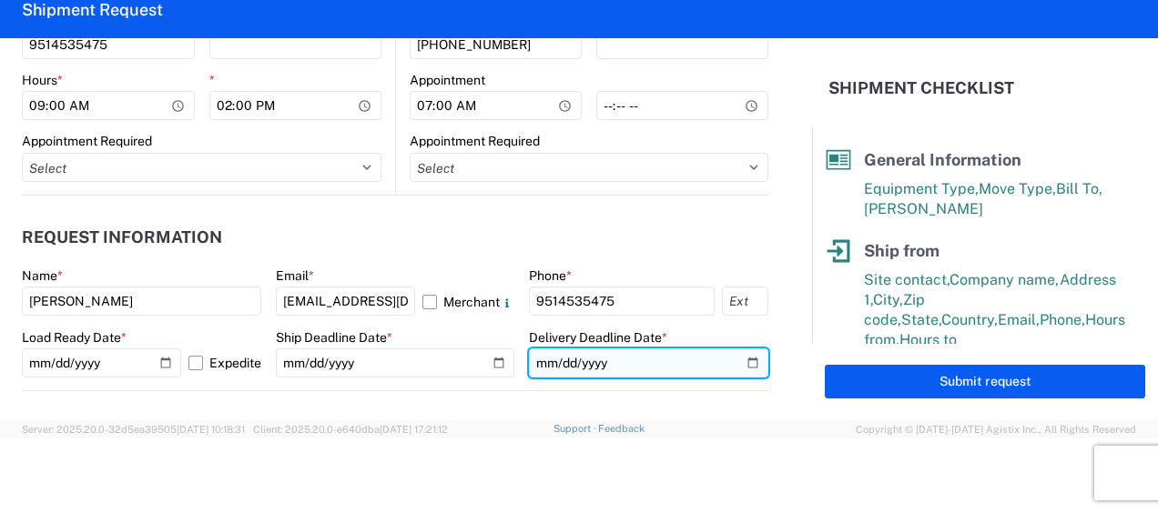
click at [739, 364] on input "date" at bounding box center [648, 363] width 239 height 29
type input "[DATE]"
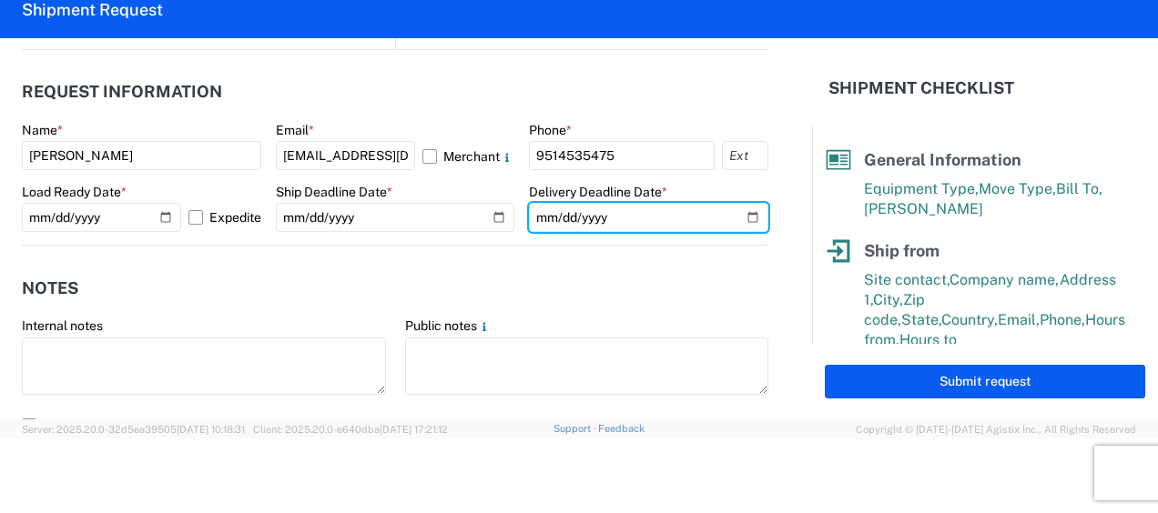
scroll to position [1092, 0]
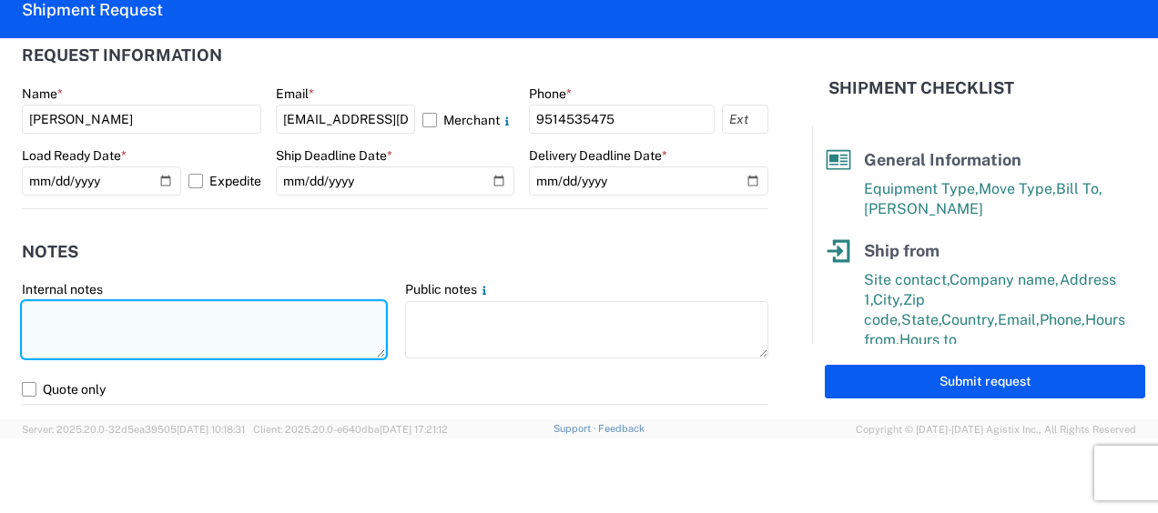
click at [62, 320] on textarea at bounding box center [204, 329] width 364 height 57
drag, startPoint x: 26, startPoint y: 308, endPoint x: 193, endPoint y: 303, distance: 166.6
click at [193, 303] on textarea "This is delivery by apt. only." at bounding box center [204, 329] width 364 height 57
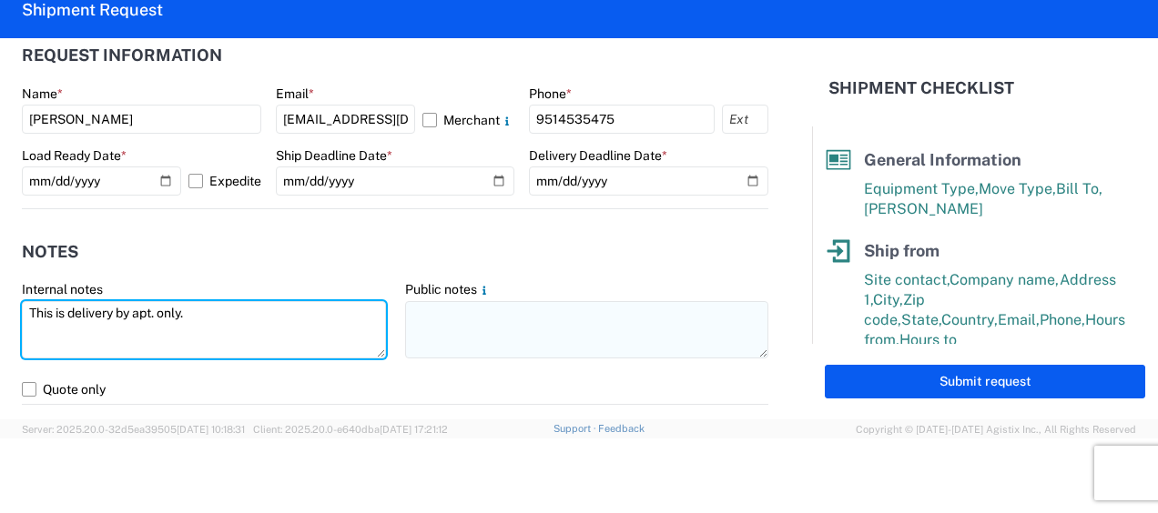
type textarea "This is delivery by apt. only."
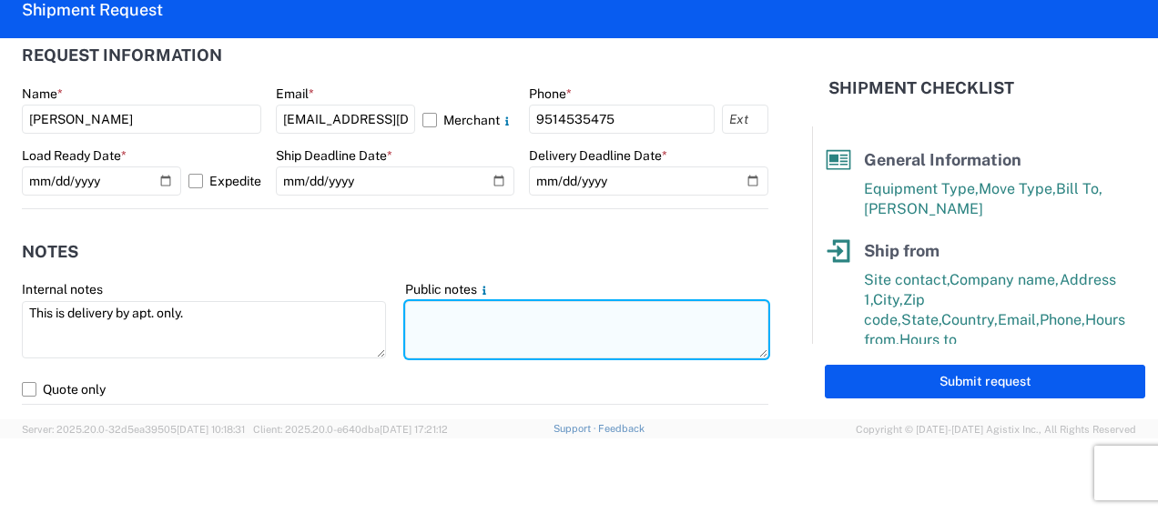
click at [419, 314] on textarea at bounding box center [587, 329] width 364 height 57
paste textarea "This is delivery by apt. only."
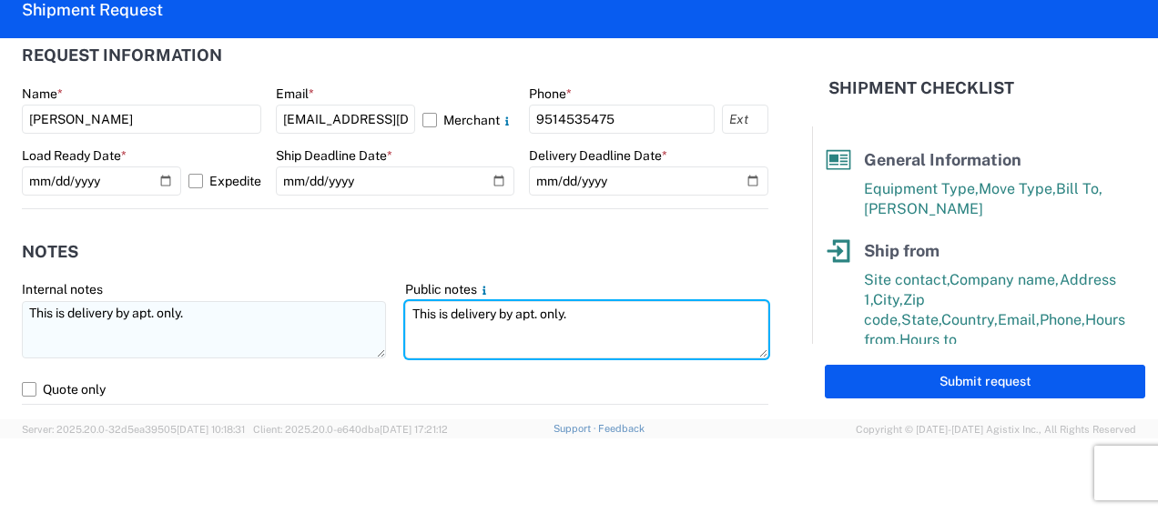
scroll to position [1183, 0]
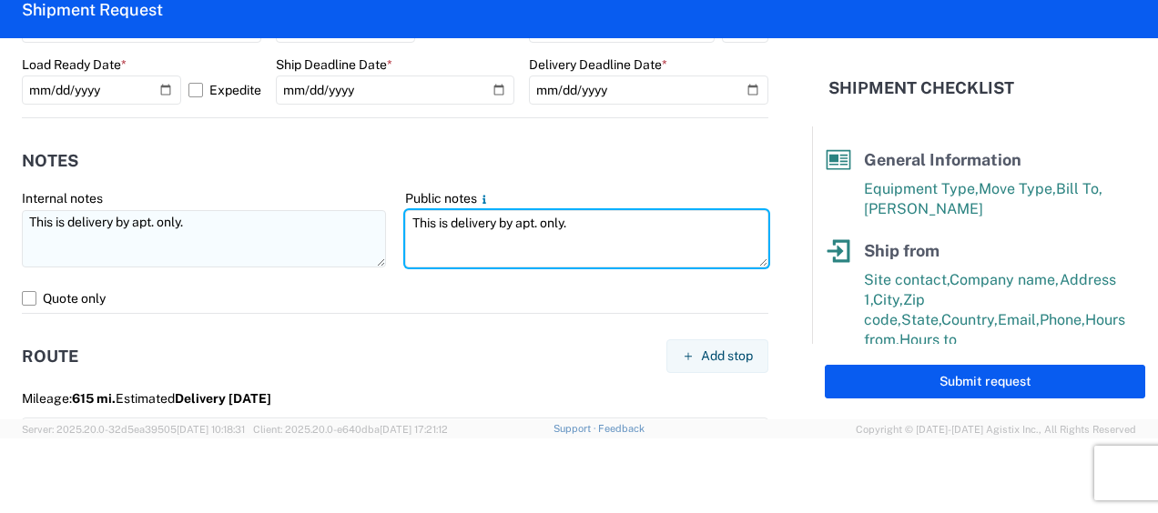
type textarea "This is delivery by apt. only."
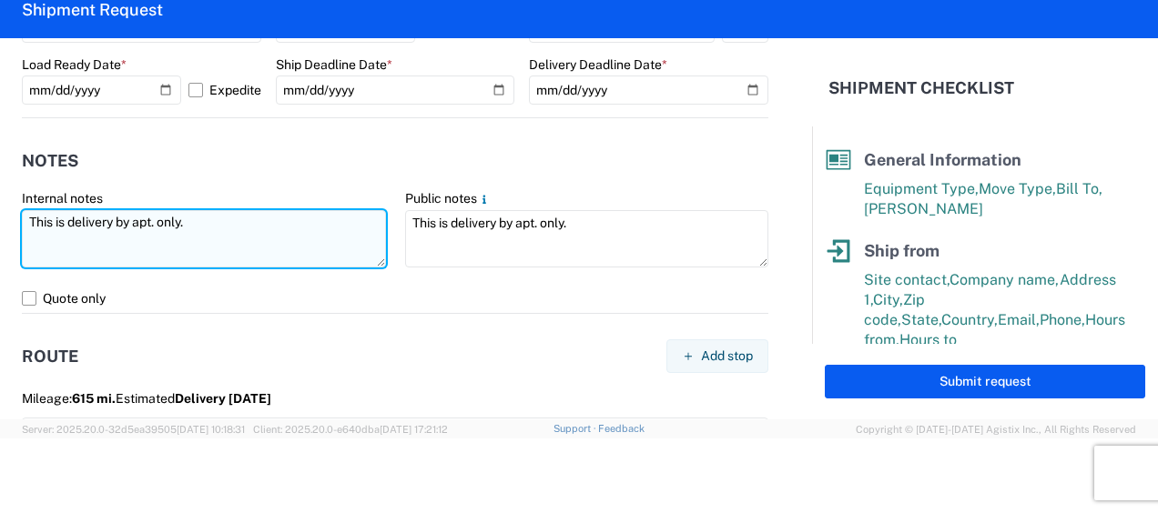
click at [198, 222] on textarea "This is delivery by apt. only." at bounding box center [204, 238] width 364 height 57
click at [188, 222] on textarea "This is delivery by apt. only. [DATE] 7am" at bounding box center [204, 238] width 364 height 57
click at [288, 222] on textarea "This is delivery by apt. only, [DATE] 7am" at bounding box center [204, 238] width 364 height 57
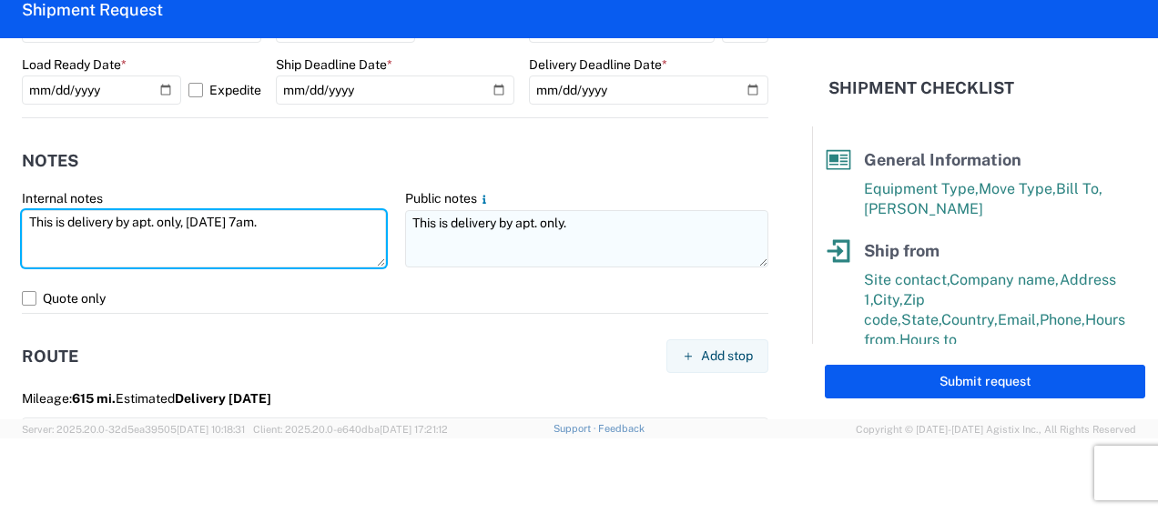
type textarea "This is delivery by apt. only, [DATE] 7am."
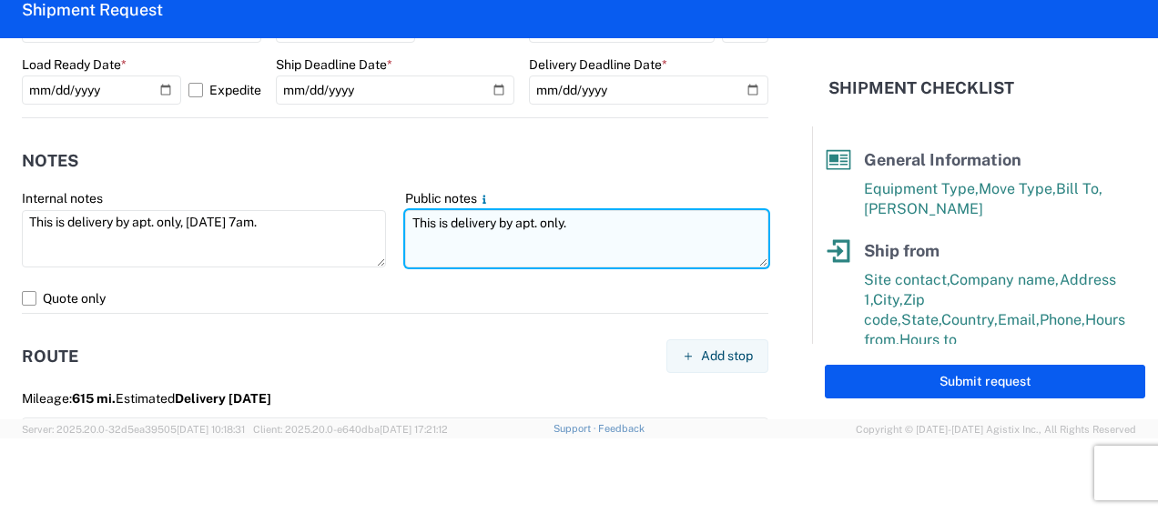
click at [565, 224] on textarea "This is delivery by apt. only." at bounding box center [587, 238] width 364 height 57
click at [567, 218] on textarea "This is delivery by apt. only, [DATE] 7am." at bounding box center [587, 238] width 364 height 57
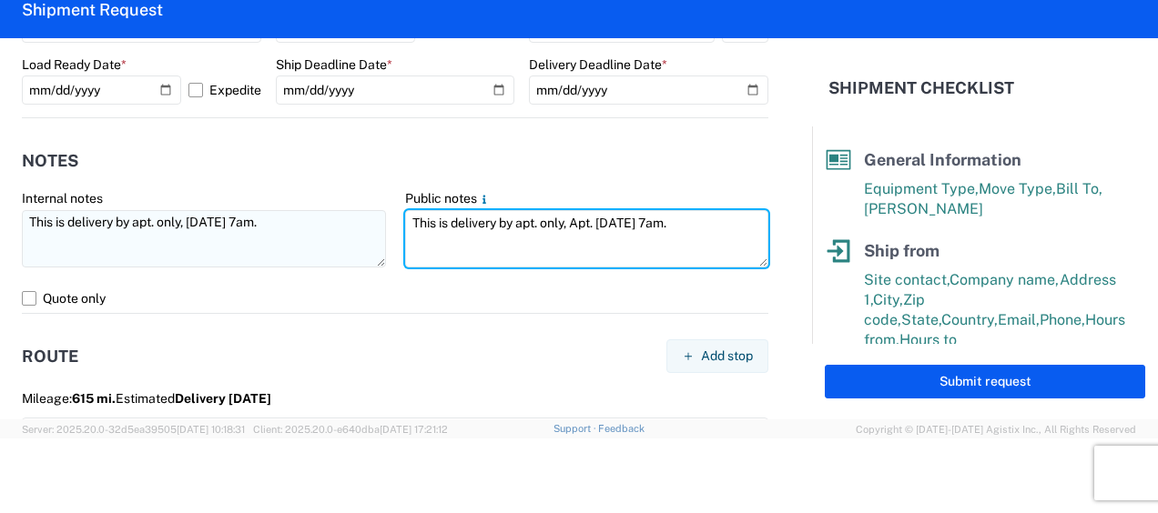
type textarea "This is delivery by apt. only, Apt. [DATE] 7am."
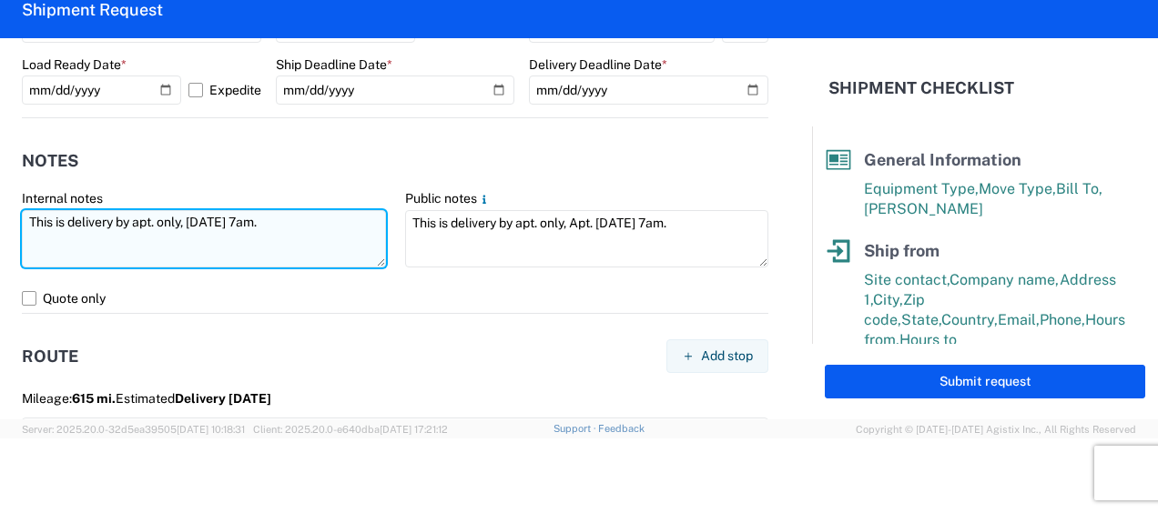
click at [200, 222] on textarea "This is delivery by apt. only, [DATE] 7am." at bounding box center [204, 238] width 364 height 57
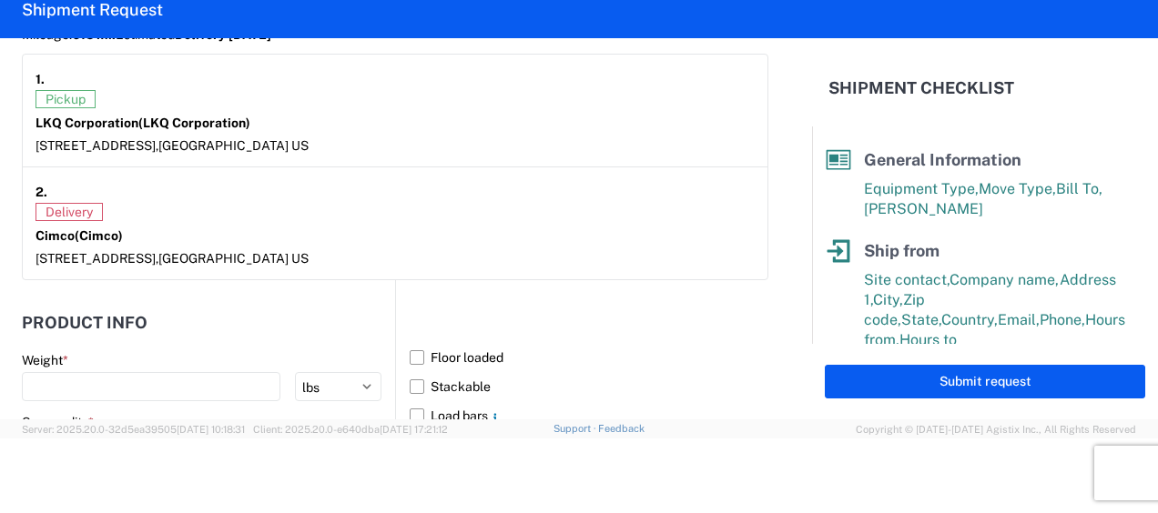
scroll to position [1639, 0]
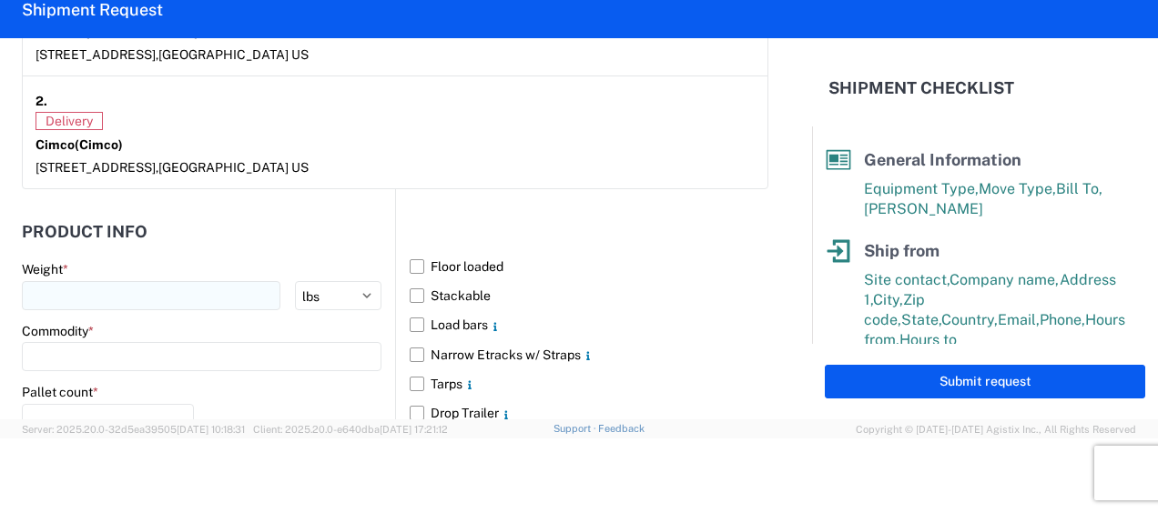
type textarea "This is delivery by apt. only, Apt. [DATE] 7am."
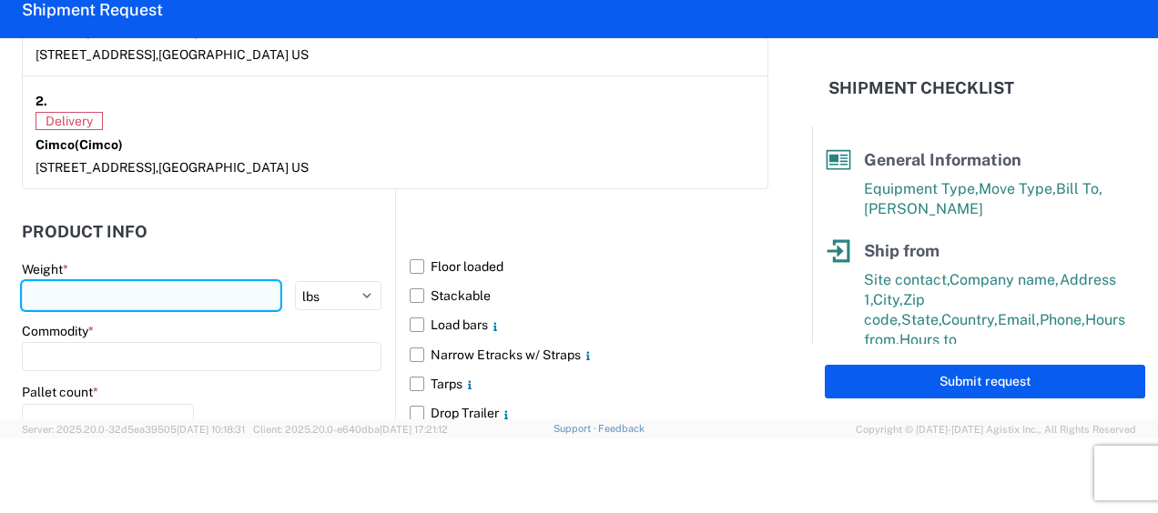
click at [37, 290] on input "number" at bounding box center [151, 295] width 259 height 29
click at [51, 289] on input "350000" at bounding box center [151, 295] width 259 height 29
type input "35000"
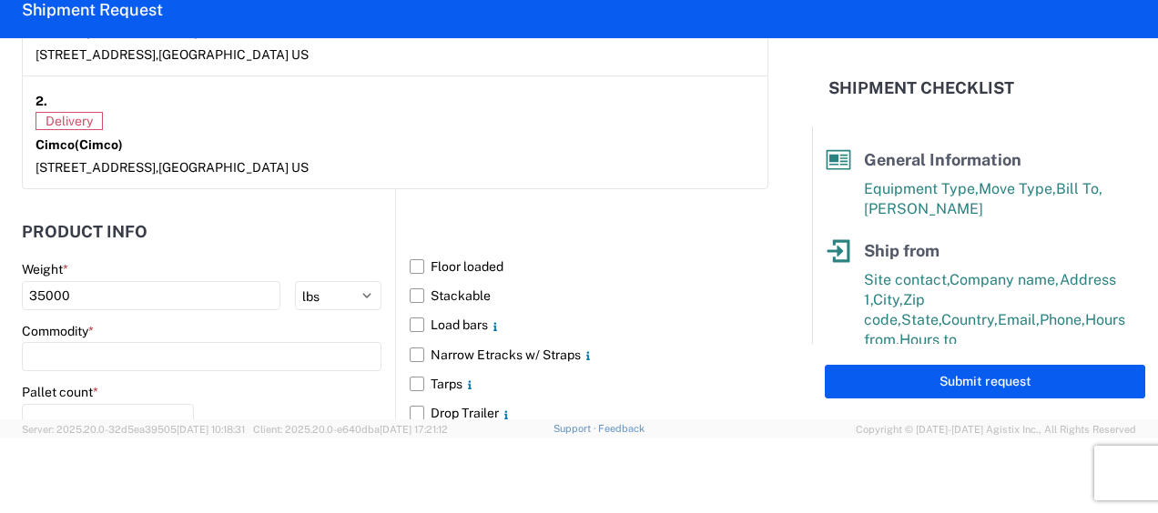
click at [157, 323] on div "Commodity *" at bounding box center [202, 331] width 360 height 16
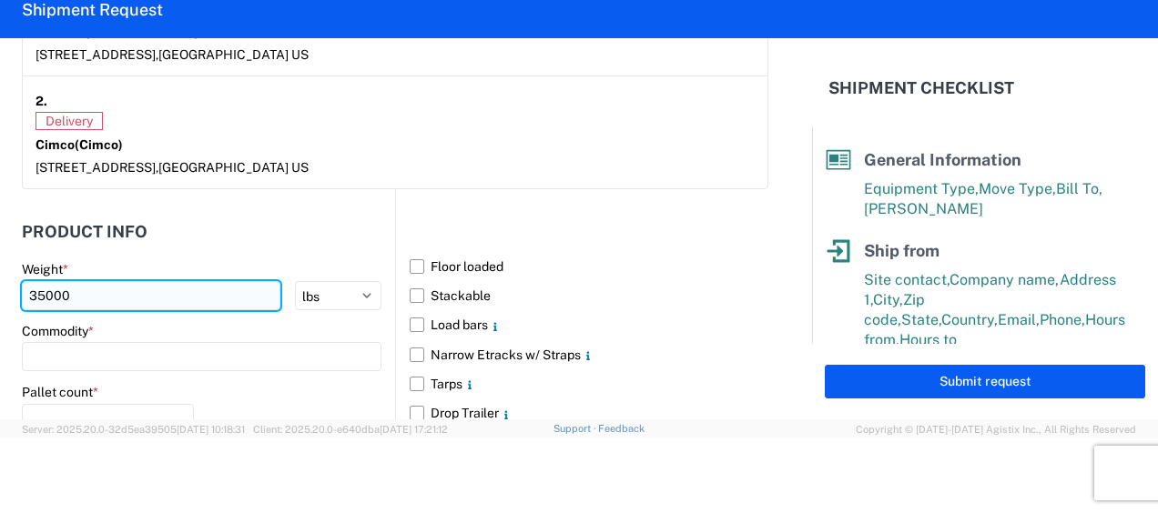
click at [40, 289] on input "35000" at bounding box center [151, 295] width 259 height 29
click at [42, 293] on input "35000" at bounding box center [151, 295] width 259 height 29
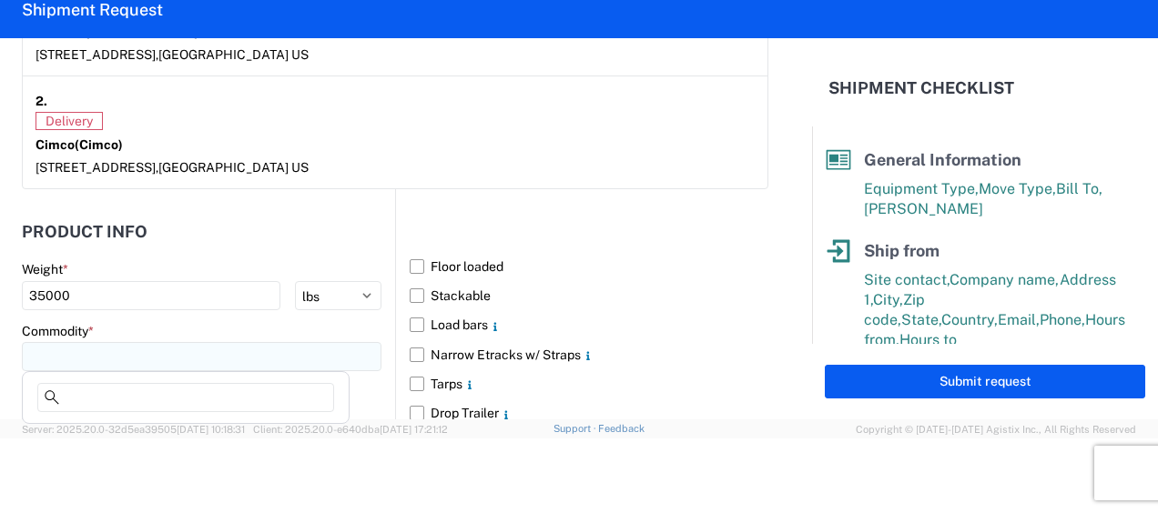
click at [56, 343] on input at bounding box center [202, 356] width 360 height 29
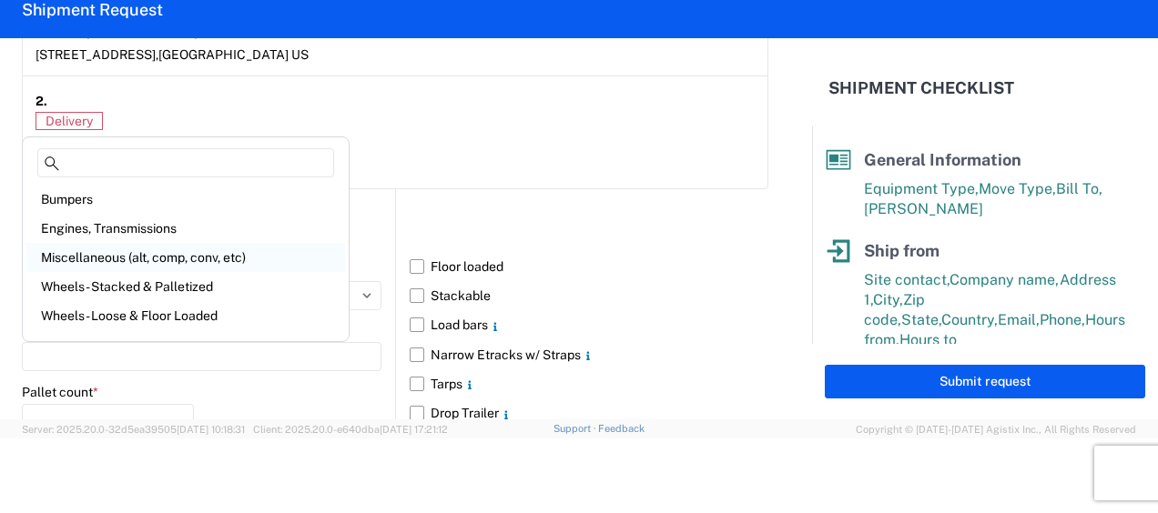
click at [191, 257] on div "Miscellaneous (alt, comp, conv, etc)" at bounding box center [185, 257] width 319 height 29
type input "Miscellaneous (alt, comp, conv, etc)"
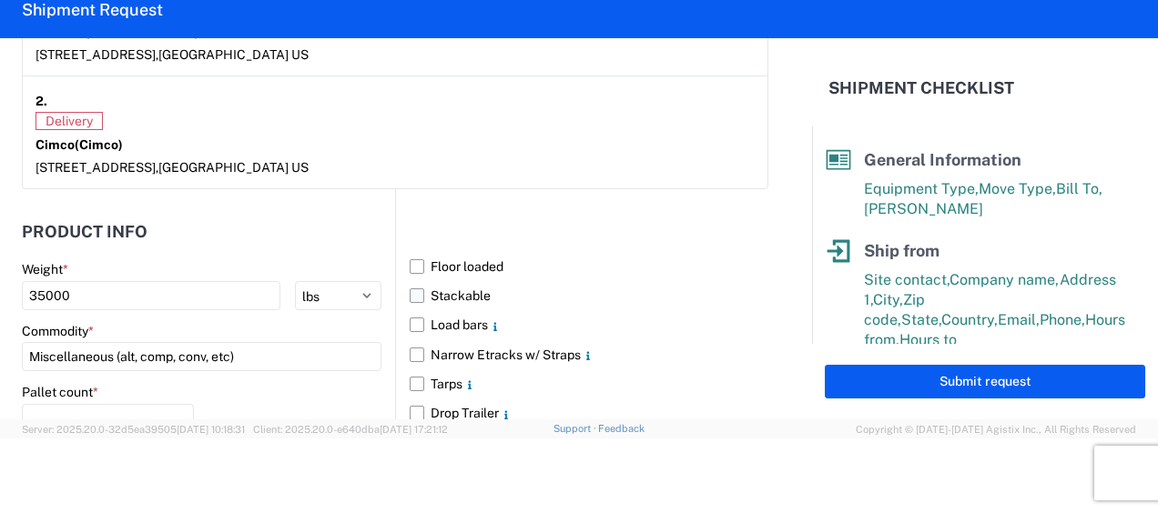
click at [411, 290] on label "Stackable" at bounding box center [589, 295] width 359 height 29
click at [0, 0] on input "Stackable" at bounding box center [0, 0] width 0 height 0
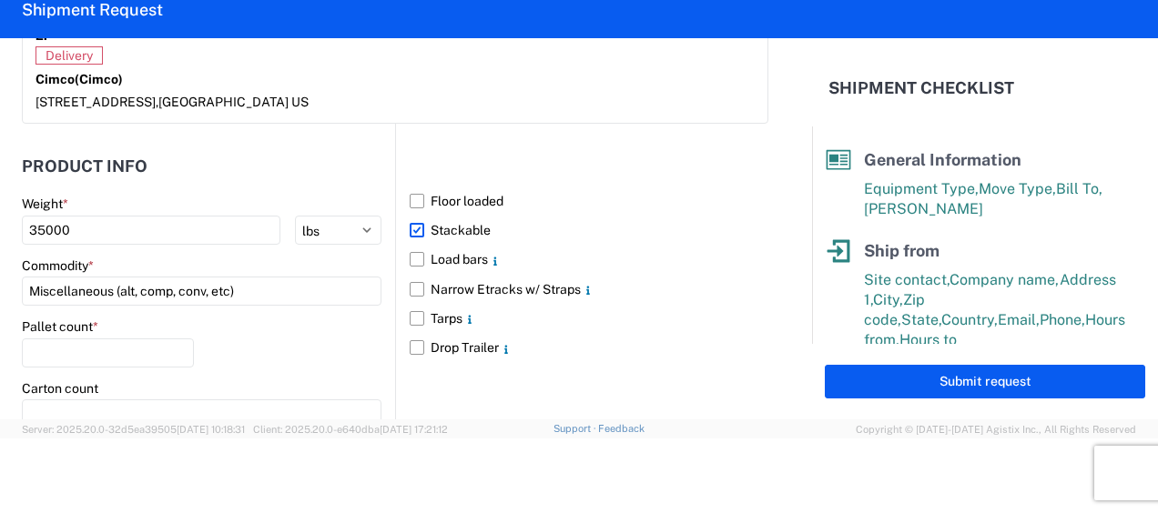
scroll to position [1730, 0]
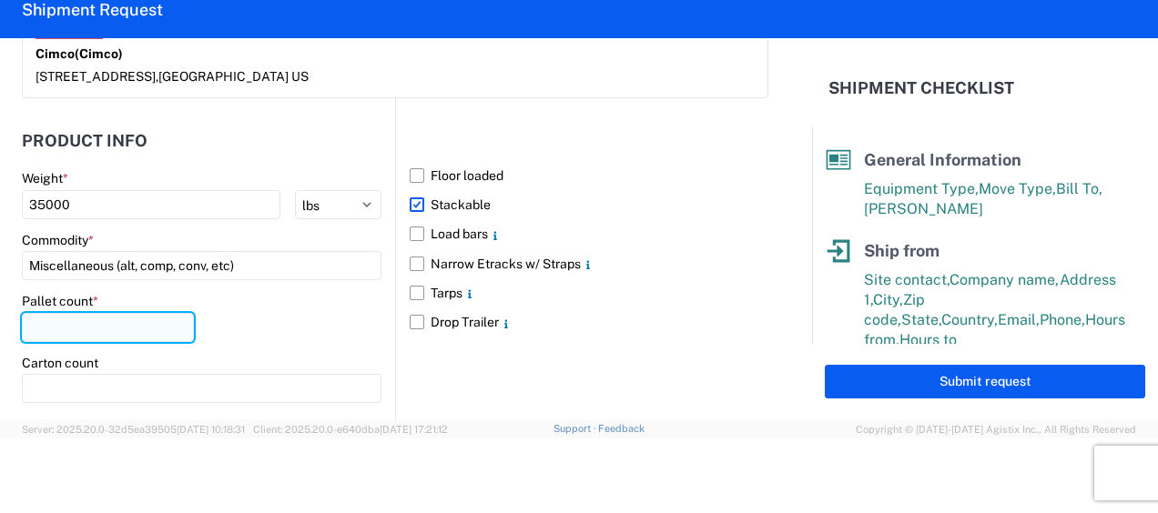
click at [83, 321] on input "number" at bounding box center [108, 327] width 172 height 29
type input "30"
click at [286, 308] on div "Pallet count * 30" at bounding box center [202, 324] width 360 height 62
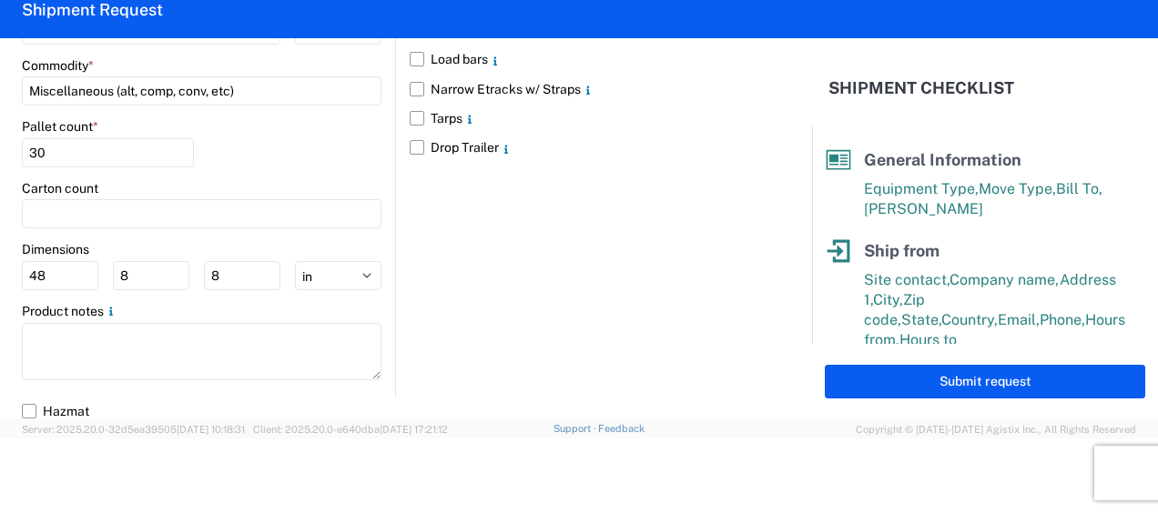
scroll to position [1905, 0]
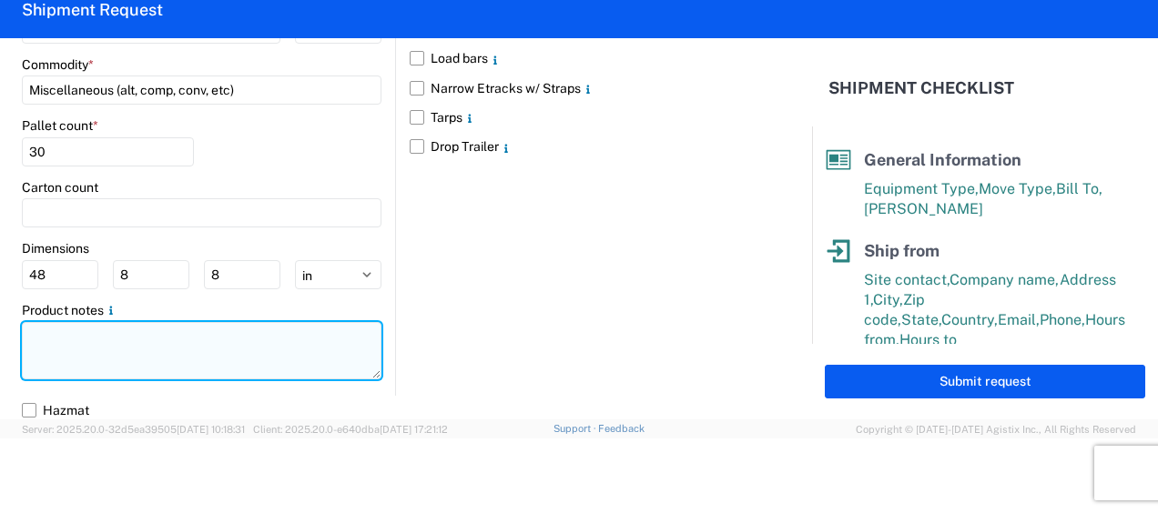
click at [51, 333] on textarea at bounding box center [202, 350] width 360 height 57
click at [169, 352] on textarea "Baled radiators." at bounding box center [202, 350] width 360 height 57
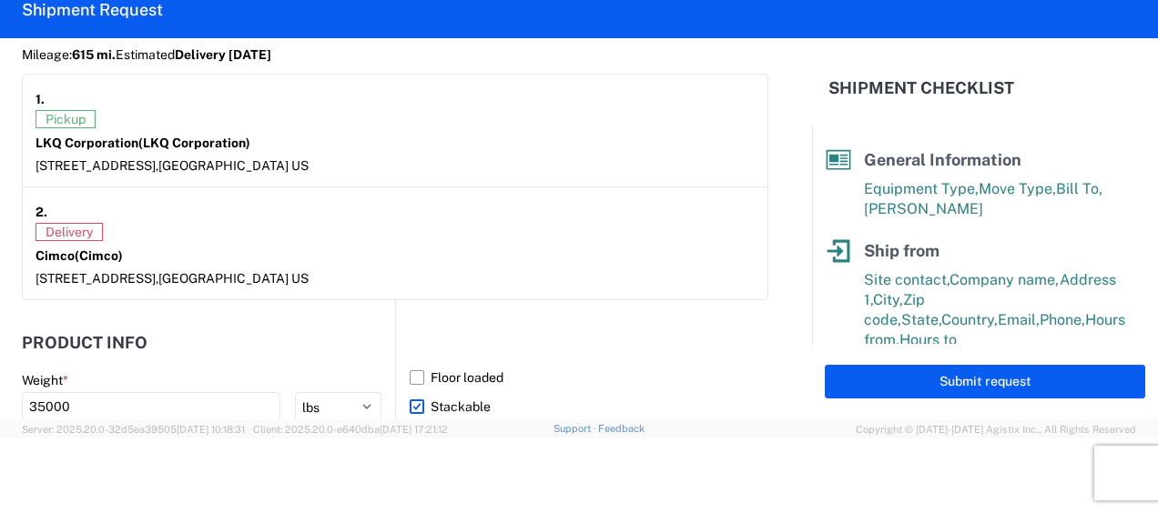
scroll to position [1541, 0]
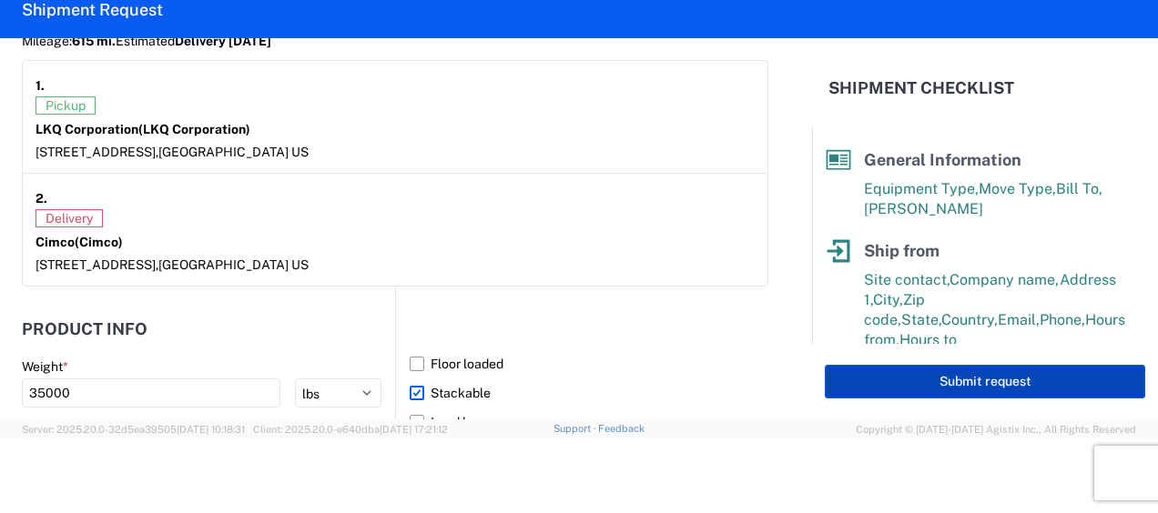
type textarea "Baled radiators."
click at [933, 385] on button "Submit request" at bounding box center [985, 382] width 320 height 34
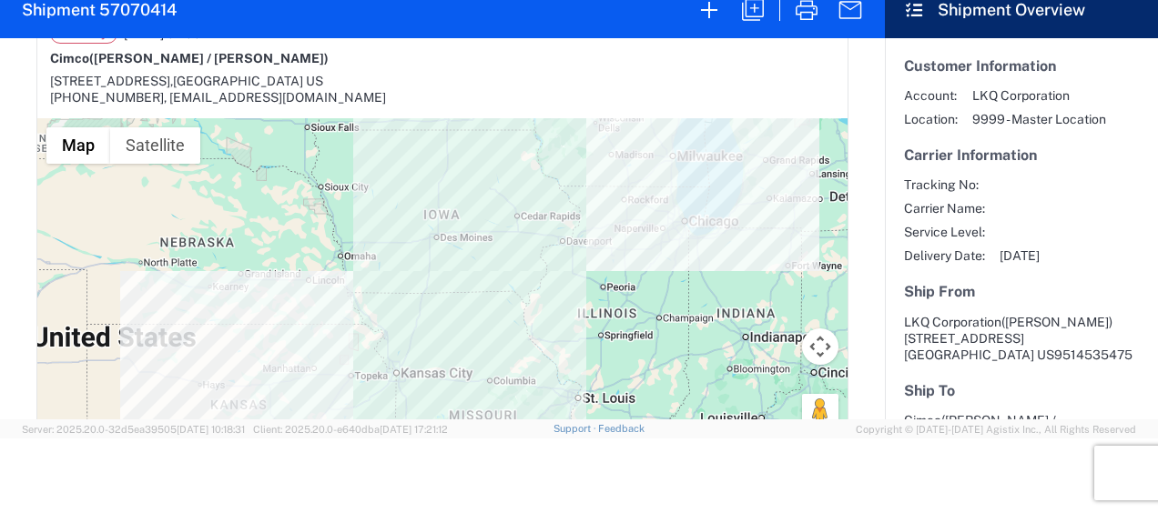
scroll to position [455, 0]
